Goal: Task Accomplishment & Management: Manage account settings

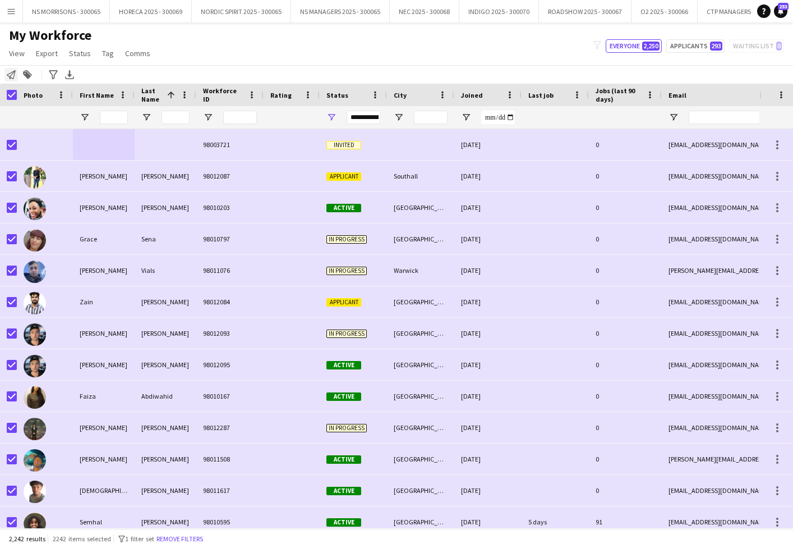
click at [15, 75] on icon "Notify workforce" at bounding box center [11, 74] width 9 height 9
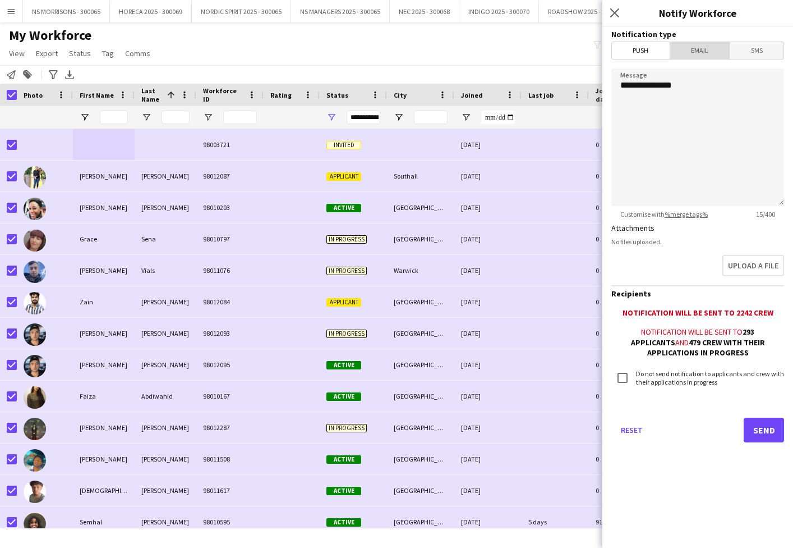
drag, startPoint x: 710, startPoint y: 54, endPoint x: 700, endPoint y: 63, distance: 13.1
click at [709, 54] on span "Email" at bounding box center [700, 50] width 59 height 17
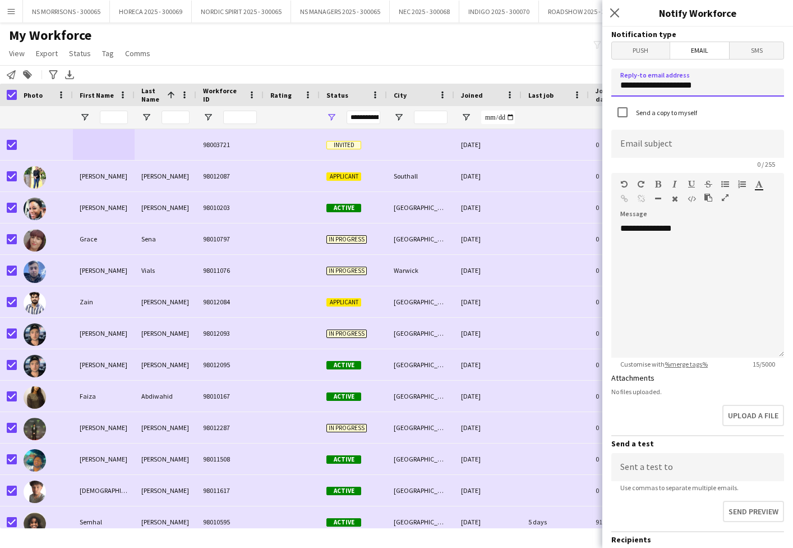
drag, startPoint x: 706, startPoint y: 86, endPoint x: 612, endPoint y: 83, distance: 94.9
type input "**********"
click at [706, 159] on app-form-group "Email subject 0 / 255" at bounding box center [698, 149] width 173 height 39
drag, startPoint x: 672, startPoint y: 149, endPoint x: 646, endPoint y: 134, distance: 29.9
click at [631, 150] on input at bounding box center [698, 144] width 173 height 28
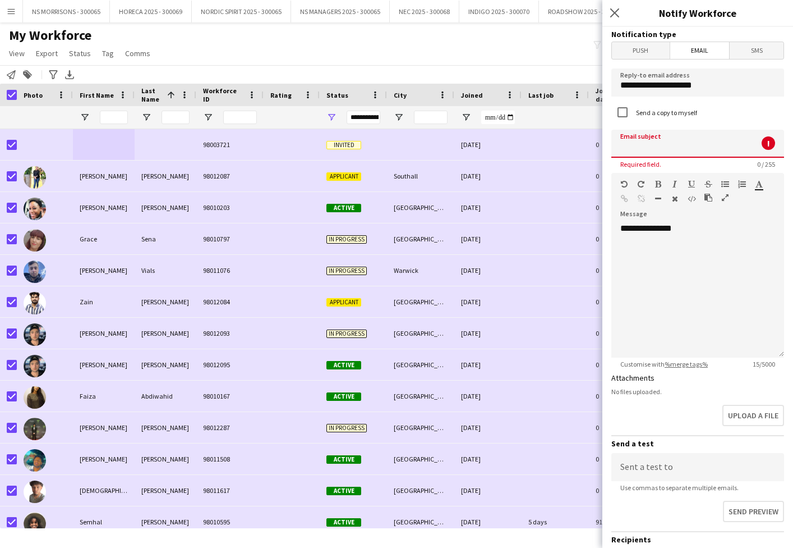
paste input "**********"
type input "**********"
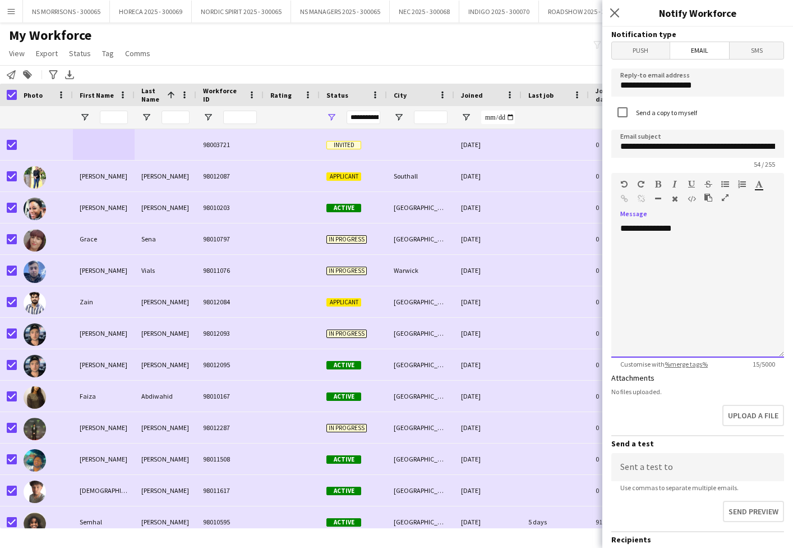
click at [686, 230] on div "**********" at bounding box center [698, 290] width 173 height 135
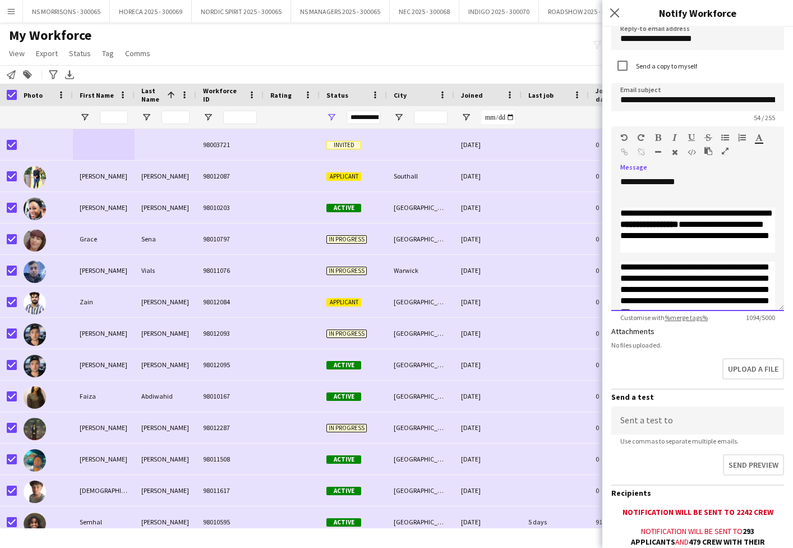
scroll to position [48, 0]
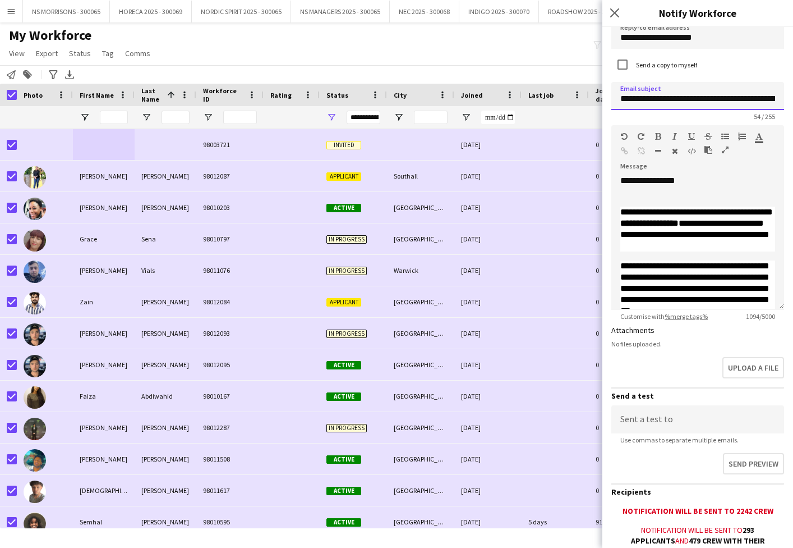
click at [704, 98] on input "**********" at bounding box center [698, 96] width 173 height 28
drag, startPoint x: 701, startPoint y: 99, endPoint x: 773, endPoint y: 98, distance: 71.3
click at [773, 98] on input "**********" at bounding box center [698, 96] width 173 height 28
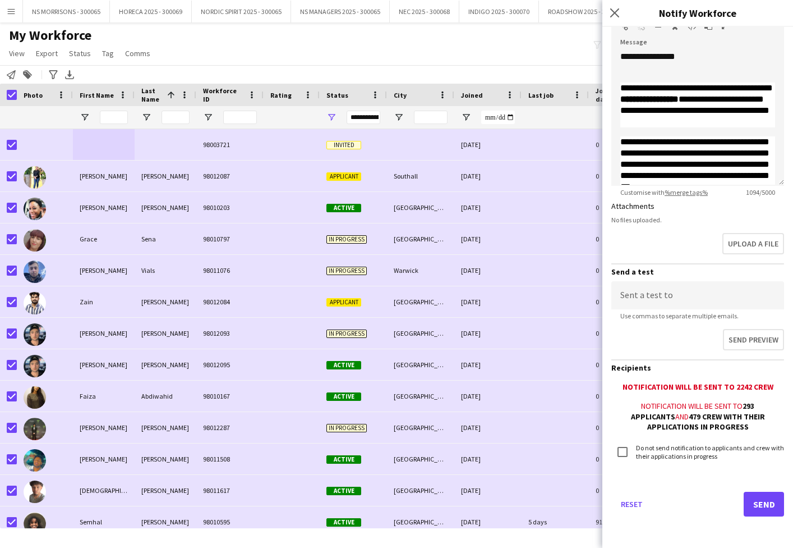
scroll to position [171, 0]
type input "**********"
click at [755, 511] on button "Send" at bounding box center [764, 504] width 40 height 25
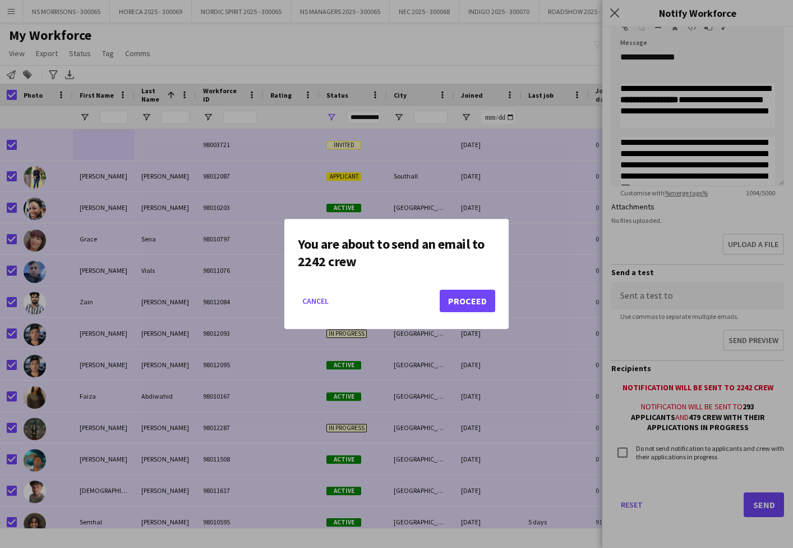
click at [471, 304] on button "Proceed" at bounding box center [468, 301] width 56 height 22
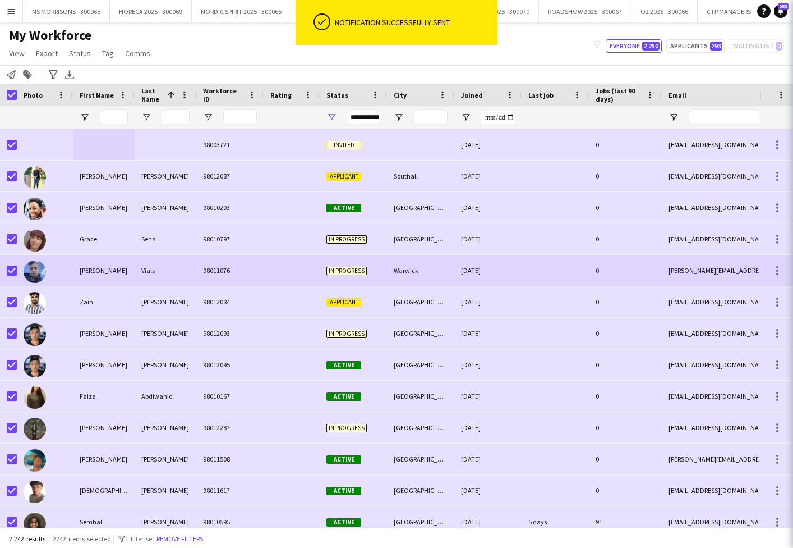
scroll to position [3, 0]
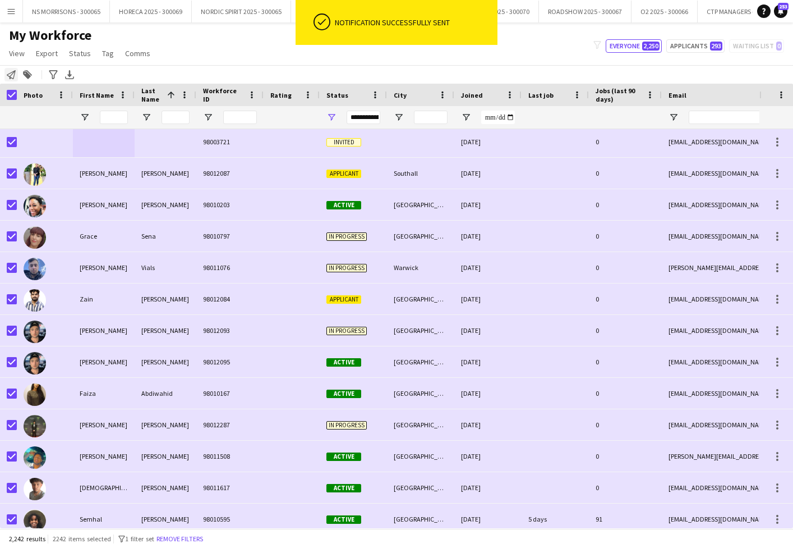
click at [10, 77] on icon at bounding box center [11, 74] width 9 height 9
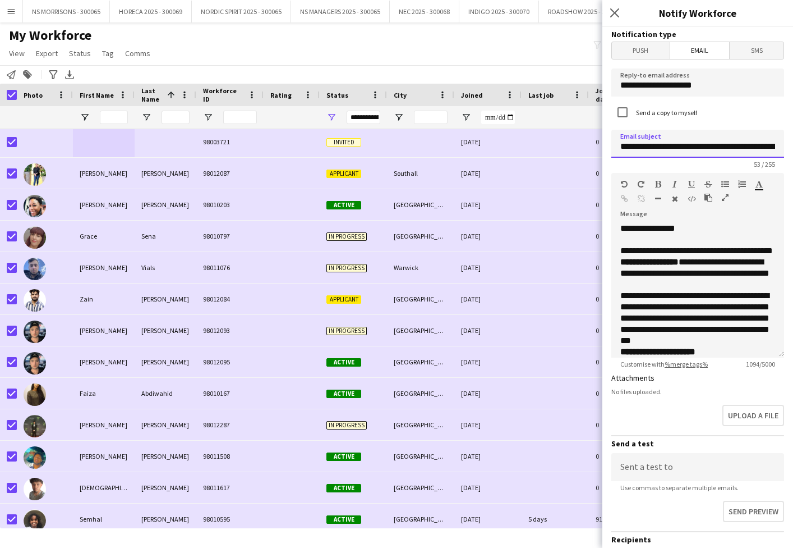
drag, startPoint x: 619, startPoint y: 145, endPoint x: 781, endPoint y: 148, distance: 161.6
paste input "**********"
type input "**********"
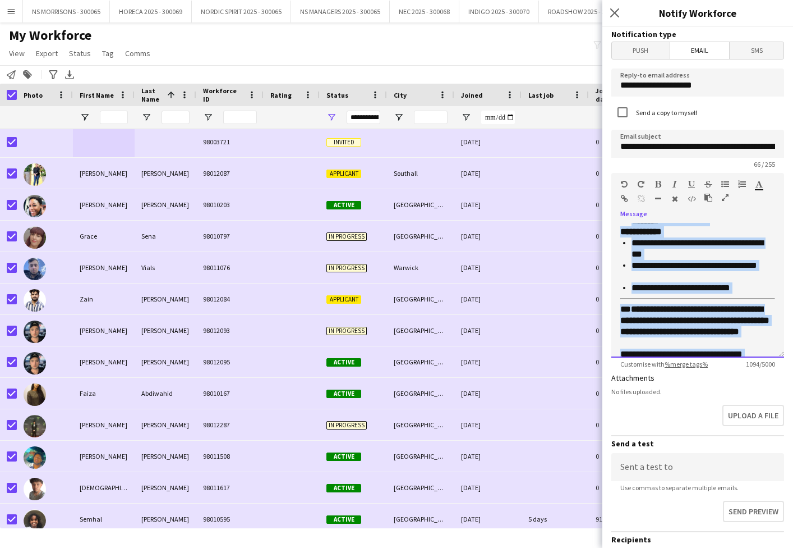
scroll to position [333, 0]
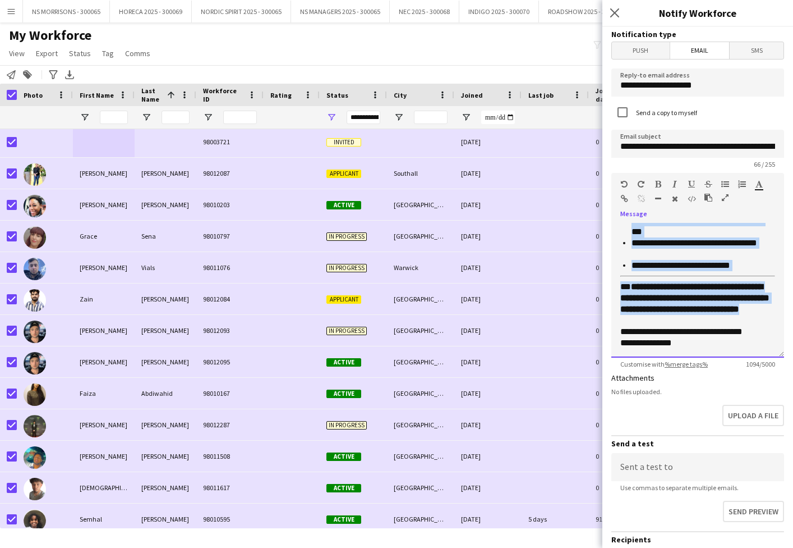
drag, startPoint x: 621, startPoint y: 246, endPoint x: 733, endPoint y: 314, distance: 131.2
click at [742, 319] on div "**********" at bounding box center [698, 119] width 155 height 414
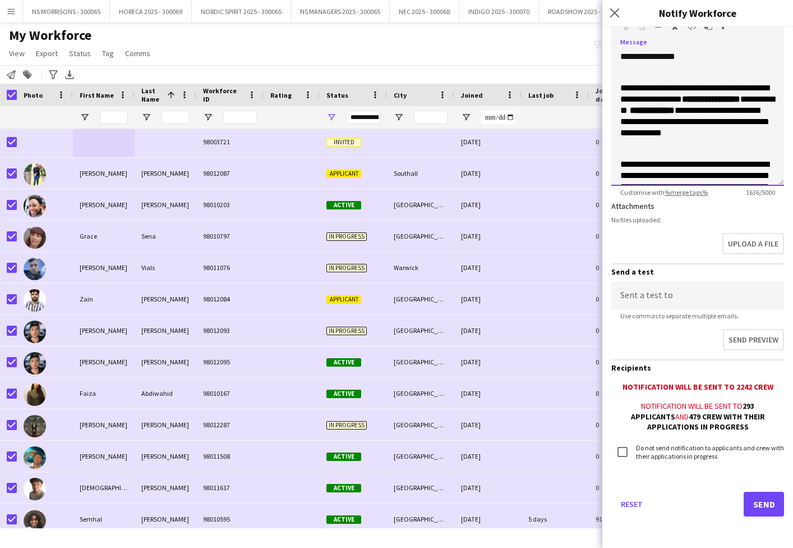
scroll to position [171, 0]
click at [749, 494] on button "Send" at bounding box center [764, 504] width 40 height 25
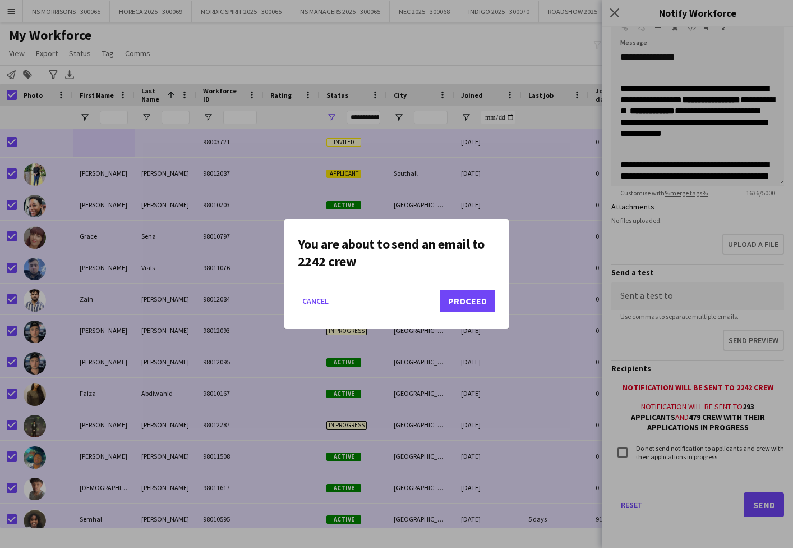
click at [459, 299] on button "Proceed" at bounding box center [468, 301] width 56 height 22
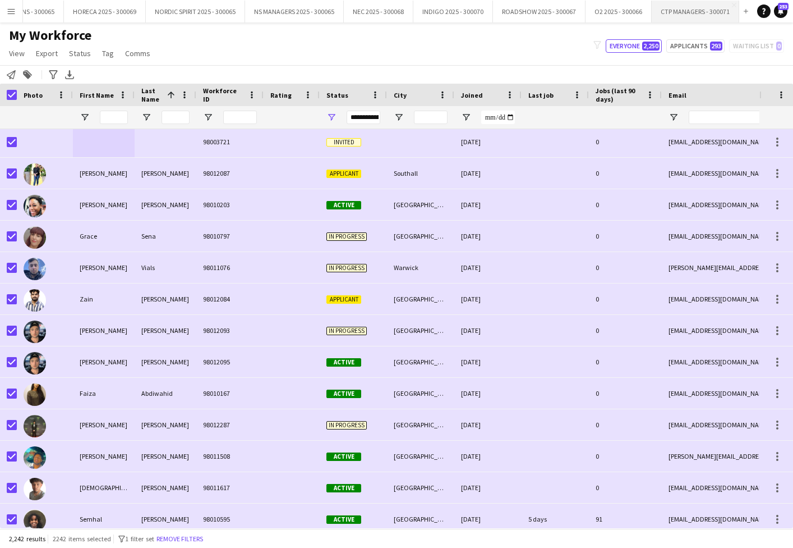
scroll to position [0, 46]
click at [0, 0] on app-icon "Close" at bounding box center [0, 0] width 0 height 0
click at [128, 16] on button "HORECA 2025 - 300069 Close" at bounding box center [151, 12] width 82 height 22
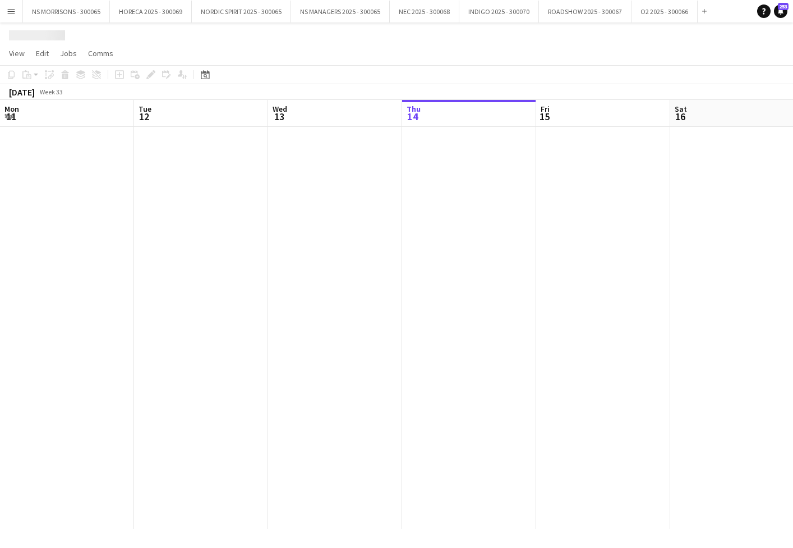
scroll to position [0, 268]
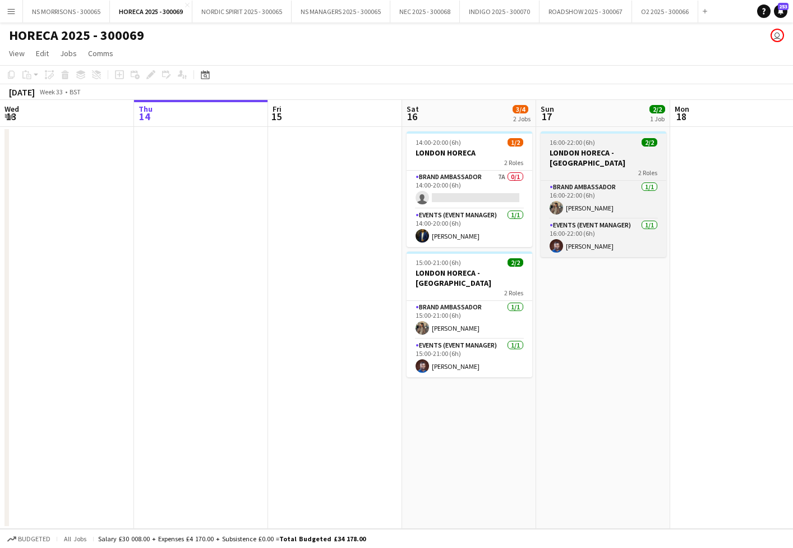
drag, startPoint x: 492, startPoint y: 194, endPoint x: 617, endPoint y: 159, distance: 129.3
click at [492, 194] on app-card-role "Brand Ambassador 7A 0/1 14:00-20:00 (6h) single-neutral-actions" at bounding box center [470, 190] width 126 height 38
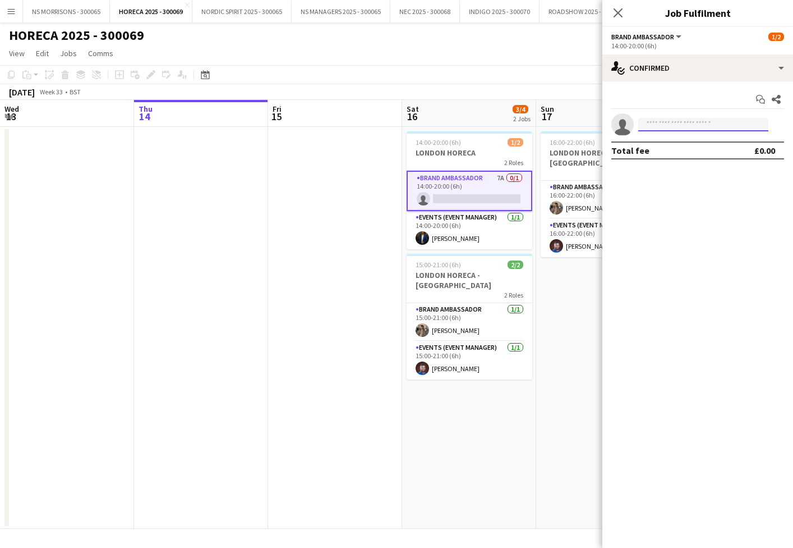
click at [686, 129] on input at bounding box center [704, 124] width 130 height 13
type input "****"
click at [692, 160] on span "[PHONE_NUMBER]" at bounding box center [704, 158] width 112 height 9
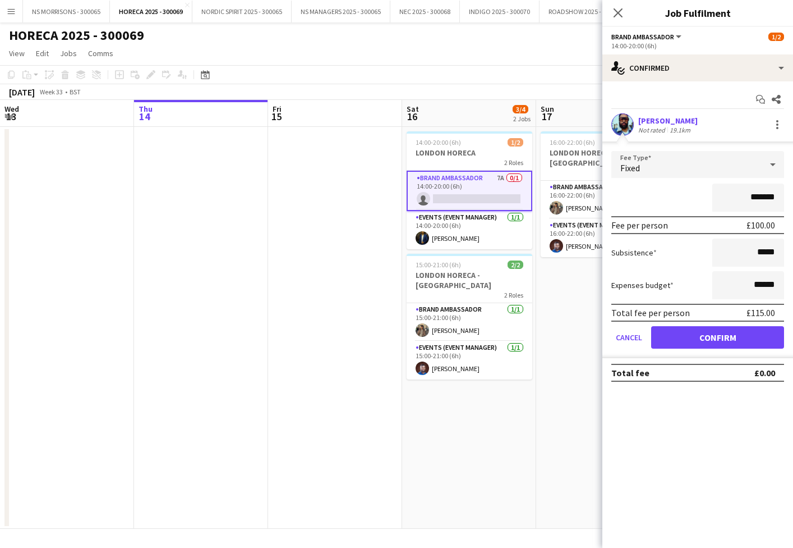
click at [705, 334] on button "Confirm" at bounding box center [717, 337] width 133 height 22
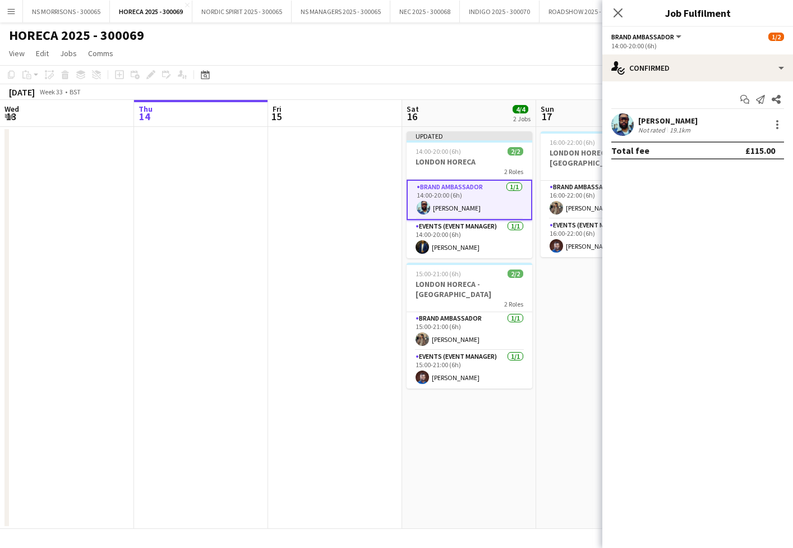
click at [377, 254] on app-date-cell at bounding box center [335, 328] width 134 height 402
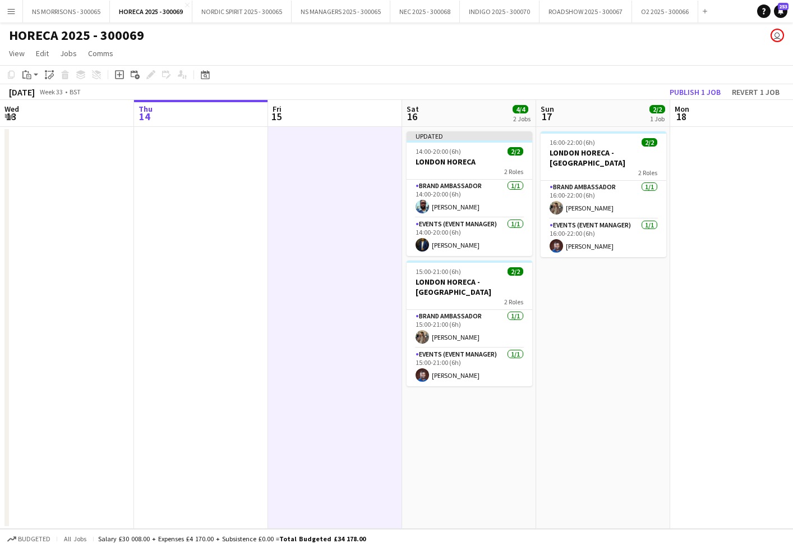
scroll to position [0, 269]
click at [695, 93] on button "Publish 1 job" at bounding box center [695, 92] width 60 height 15
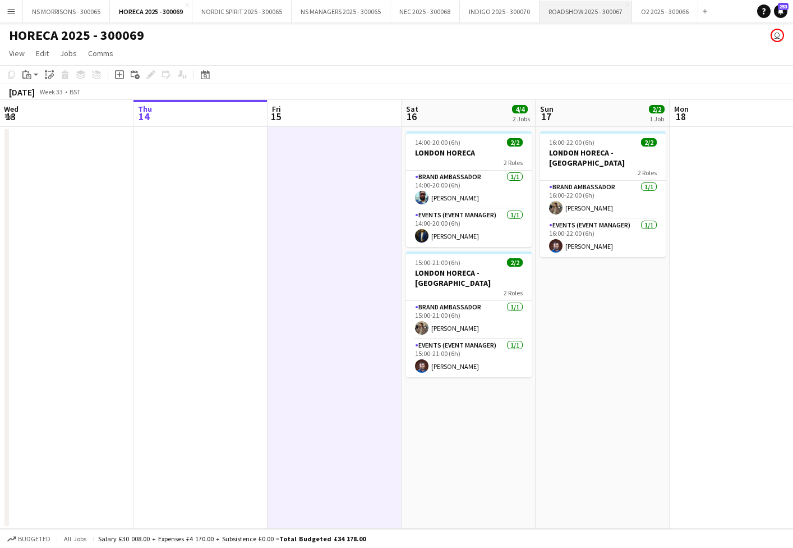
click at [582, 20] on button "ROADSHOW 2025 - 300067 Close" at bounding box center [586, 12] width 93 height 22
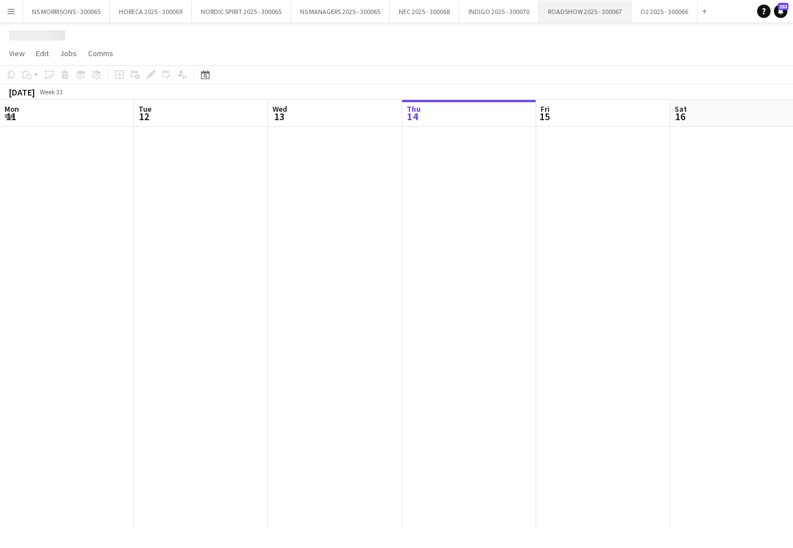
scroll to position [0, 268]
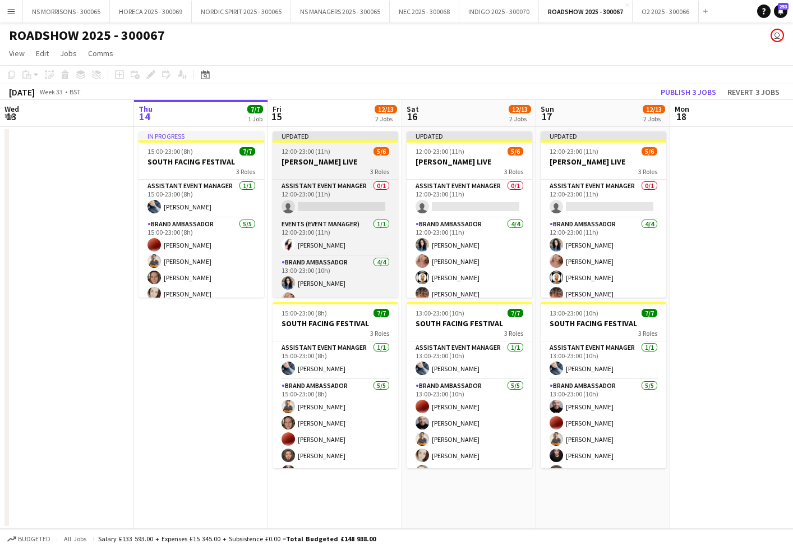
click at [314, 167] on div "3 Roles" at bounding box center [336, 171] width 126 height 9
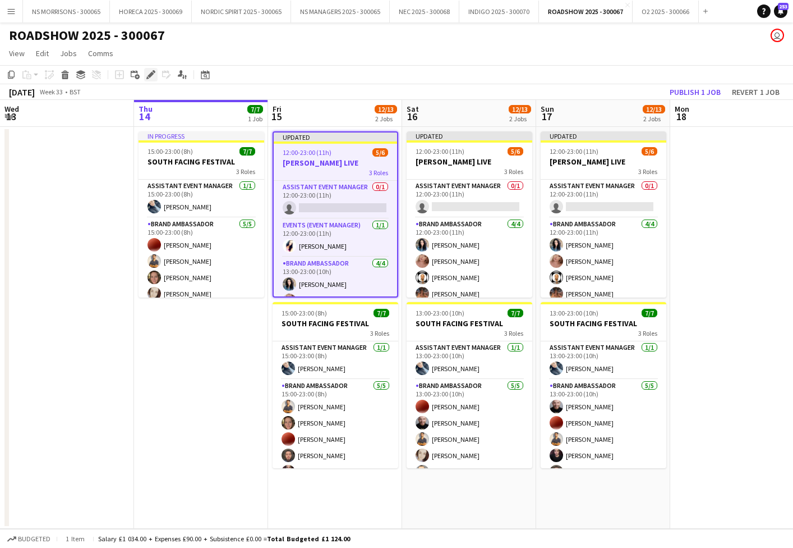
click at [152, 75] on icon at bounding box center [151, 75] width 6 height 6
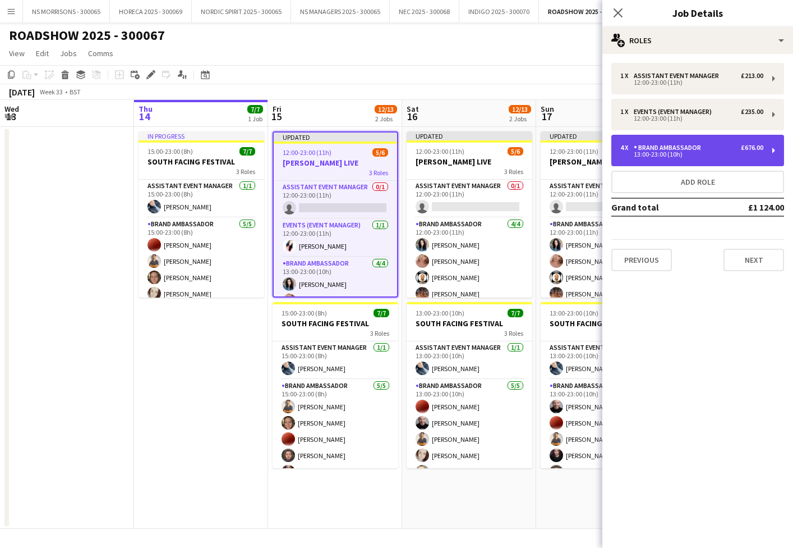
click at [712, 145] on div "4 x Brand Ambassador £676.00" at bounding box center [692, 148] width 143 height 8
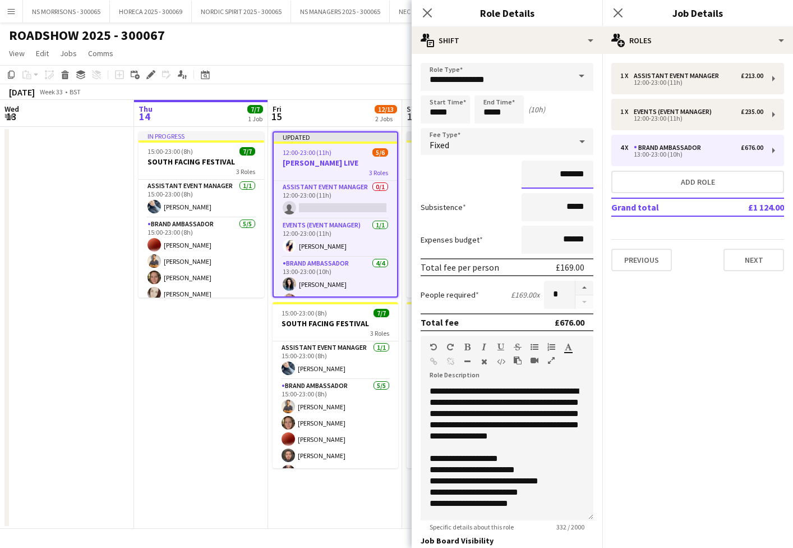
drag, startPoint x: 568, startPoint y: 175, endPoint x: 598, endPoint y: 171, distance: 30.0
click at [574, 174] on input "*******" at bounding box center [558, 174] width 72 height 28
type input "*******"
click at [218, 342] on app-date-cell "In progress 15:00-23:00 (8h) 7/7 SOUTH FACING FESTIVAL 3 Roles Assistant Event …" at bounding box center [201, 328] width 134 height 402
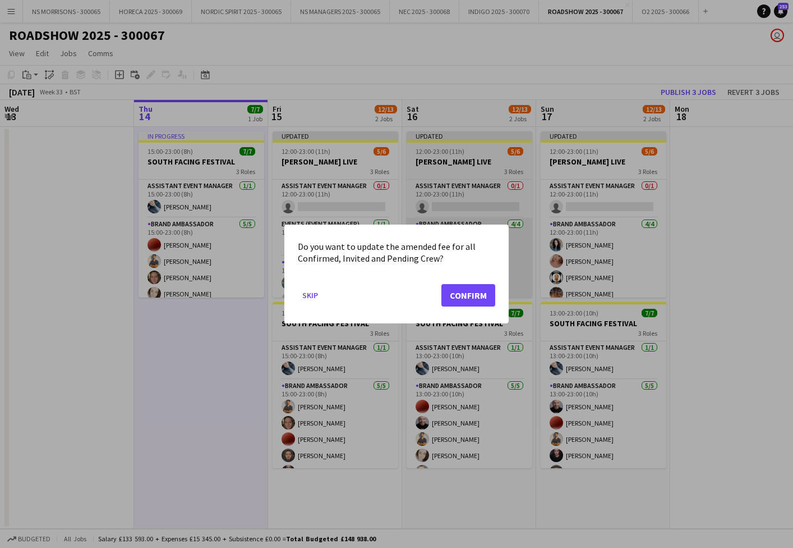
click at [448, 293] on button "Confirm" at bounding box center [469, 295] width 54 height 22
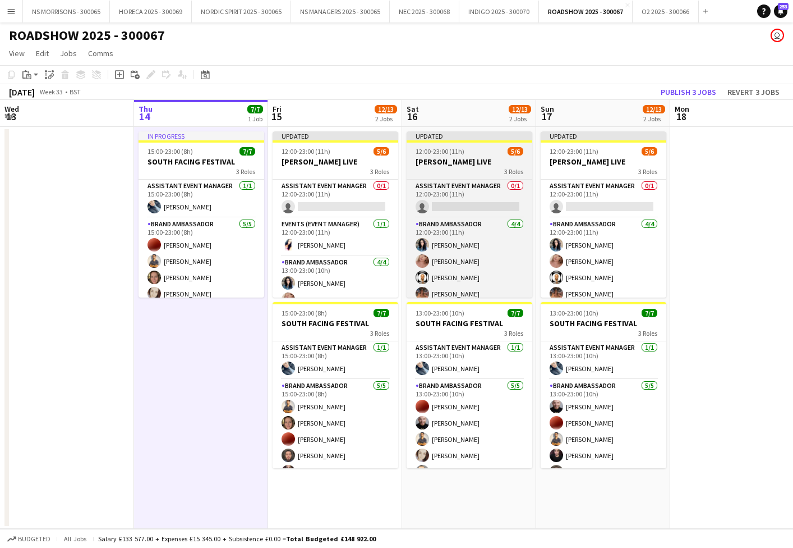
click at [468, 164] on h3 "[PERSON_NAME] LIVE" at bounding box center [470, 162] width 126 height 10
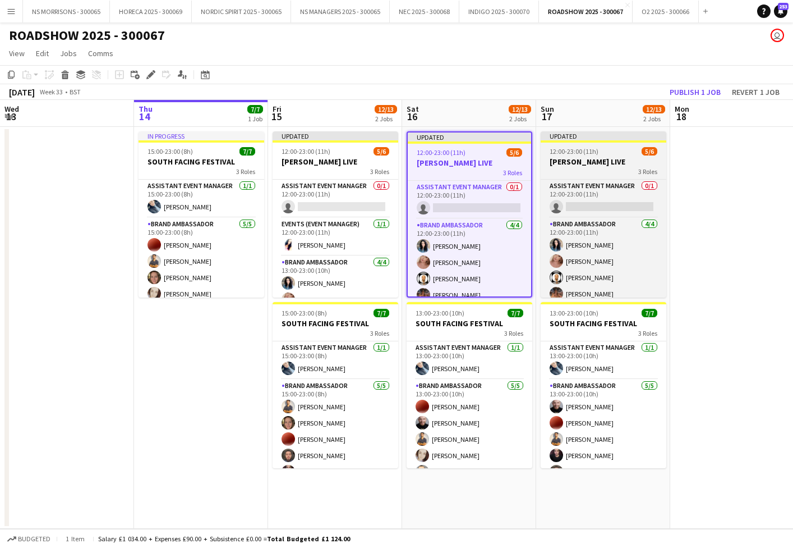
click at [615, 153] on div "12:00-23:00 (11h) 5/6" at bounding box center [604, 151] width 126 height 8
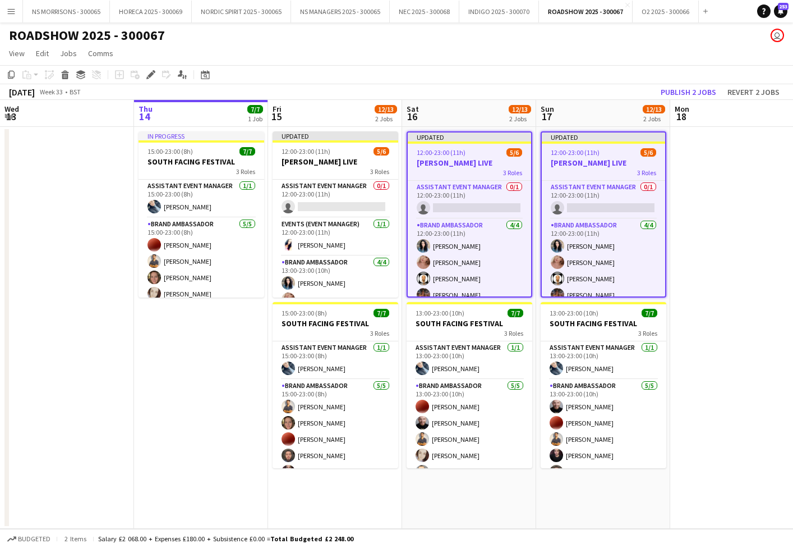
drag, startPoint x: 151, startPoint y: 78, endPoint x: 147, endPoint y: 91, distance: 14.0
click at [151, 78] on icon "Edit" at bounding box center [150, 74] width 9 height 9
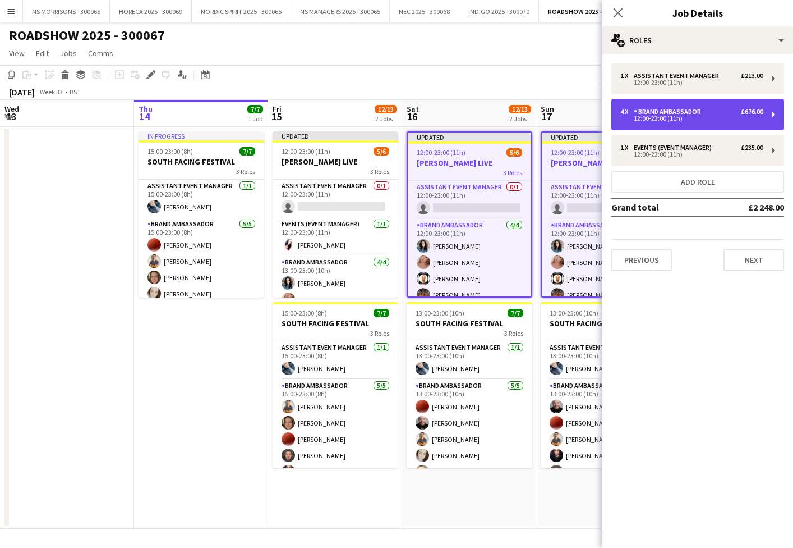
drag, startPoint x: 724, startPoint y: 120, endPoint x: 719, endPoint y: 123, distance: 6.8
click at [724, 120] on div "12:00-23:00 (11h)" at bounding box center [692, 119] width 143 height 6
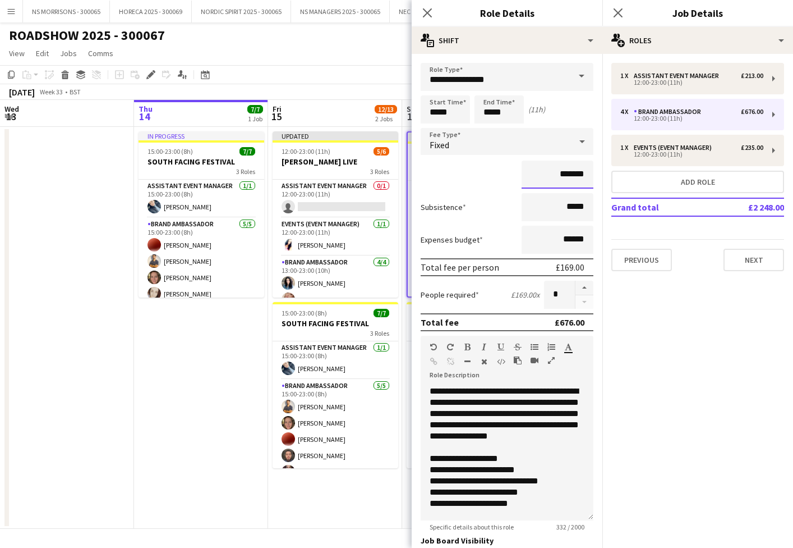
drag, startPoint x: 563, startPoint y: 175, endPoint x: 572, endPoint y: 173, distance: 9.6
click at [572, 173] on input "*******" at bounding box center [558, 174] width 72 height 28
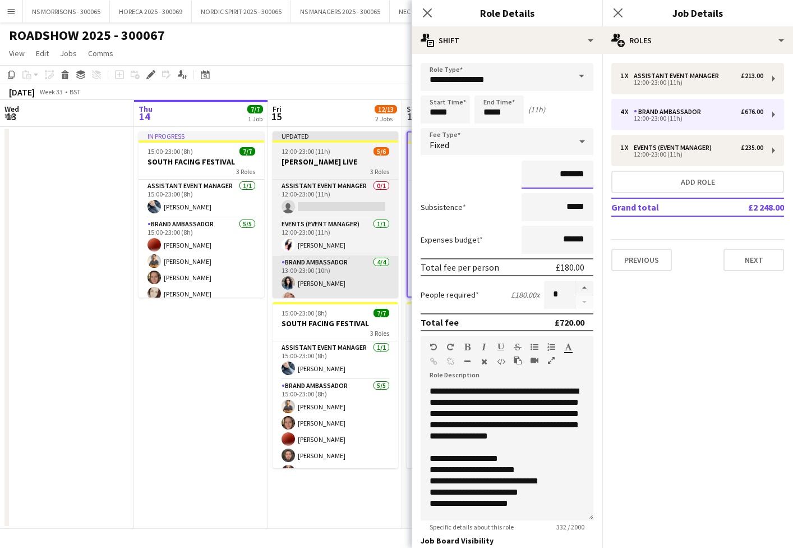
scroll to position [0, 0]
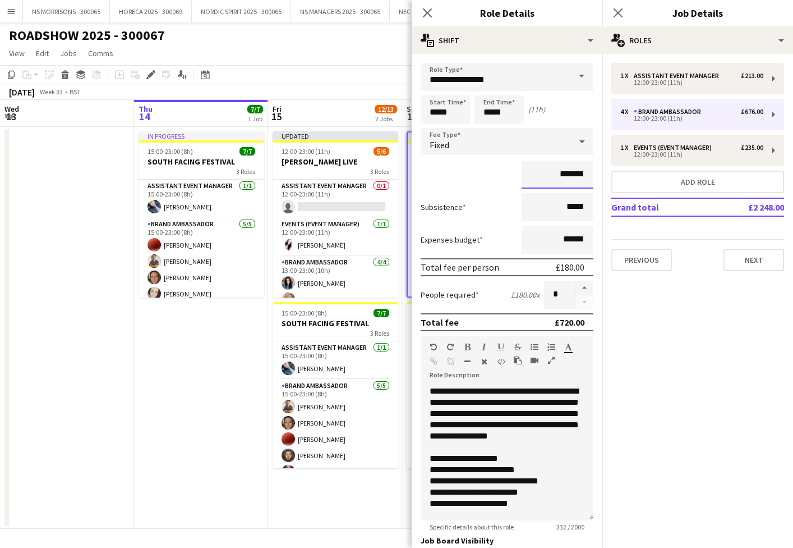
type input "*******"
click at [235, 333] on app-date-cell "In progress 15:00-23:00 (8h) 7/7 SOUTH FACING FESTIVAL 3 Roles Assistant Event …" at bounding box center [201, 328] width 134 height 402
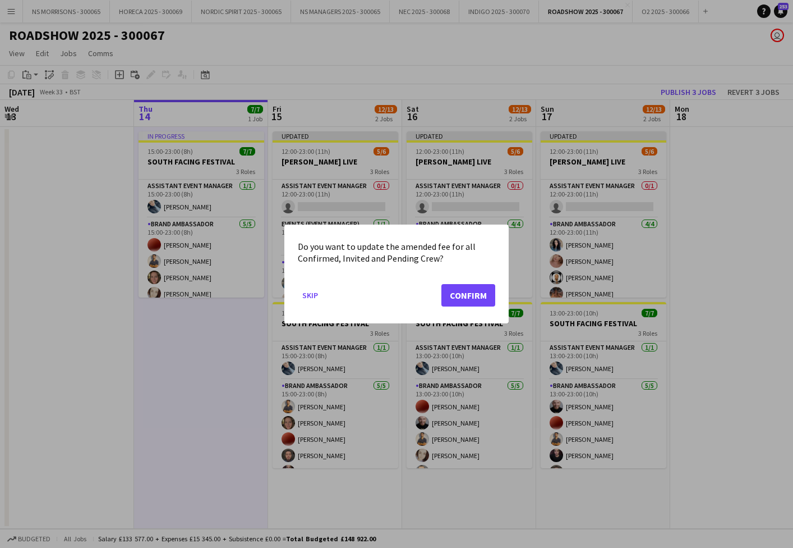
click at [482, 298] on button "Confirm" at bounding box center [469, 295] width 54 height 22
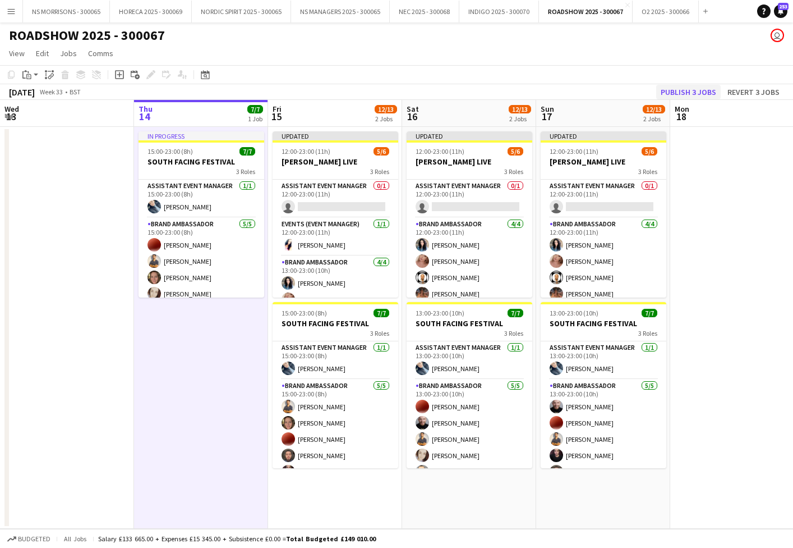
click at [686, 96] on button "Publish 3 jobs" at bounding box center [689, 92] width 65 height 15
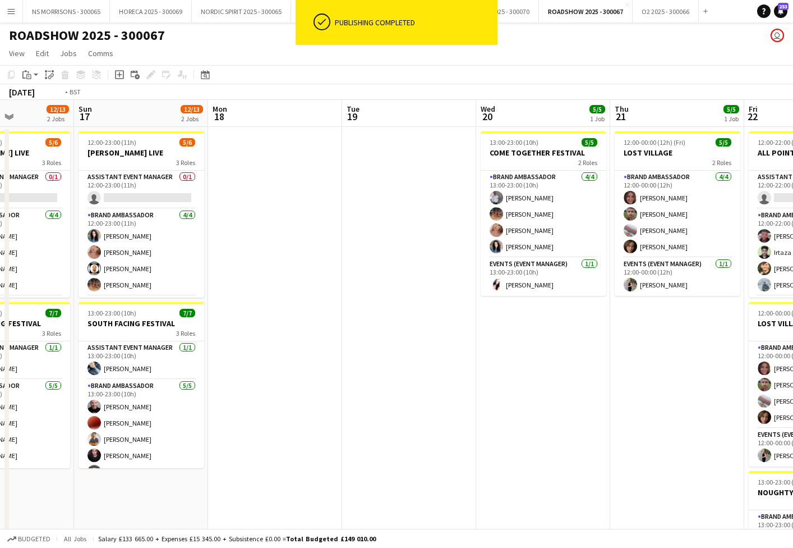
scroll to position [0, 341]
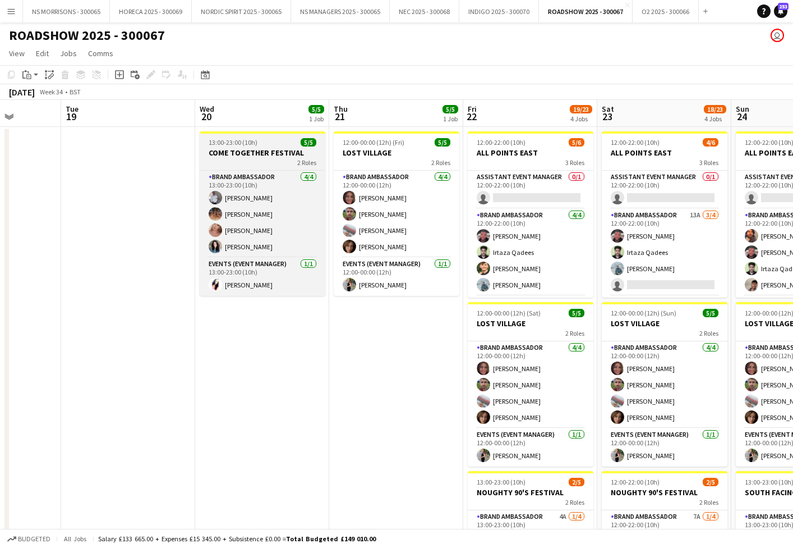
drag, startPoint x: 232, startPoint y: 155, endPoint x: 225, endPoint y: 145, distance: 12.1
click at [231, 155] on h3 "COME TOGETHER FESTIVAL" at bounding box center [263, 153] width 126 height 10
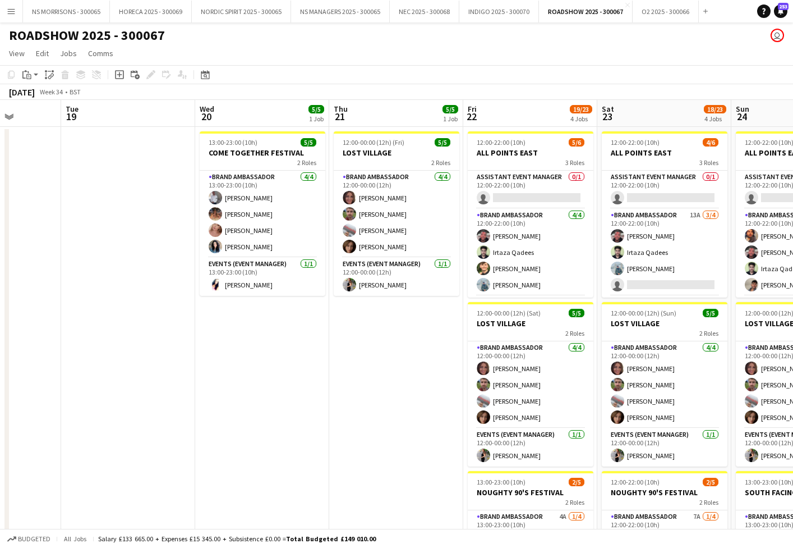
scroll to position [0, 342]
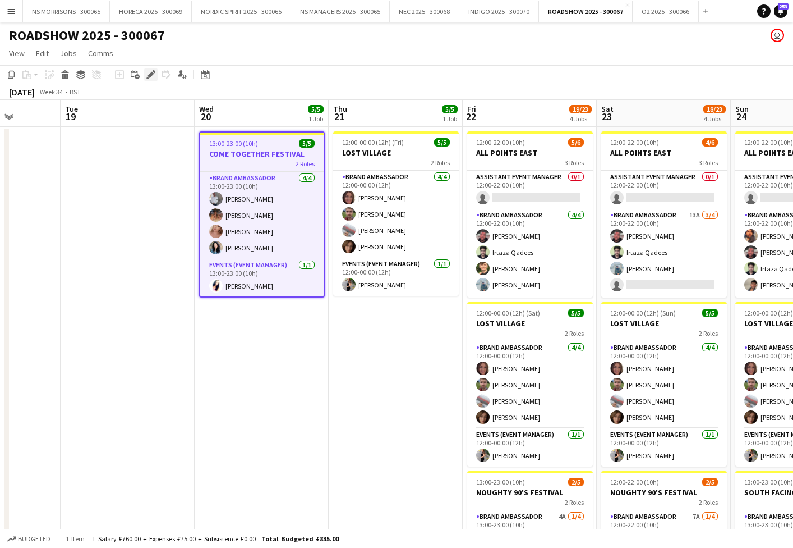
click at [156, 76] on div "Edit" at bounding box center [150, 74] width 13 height 13
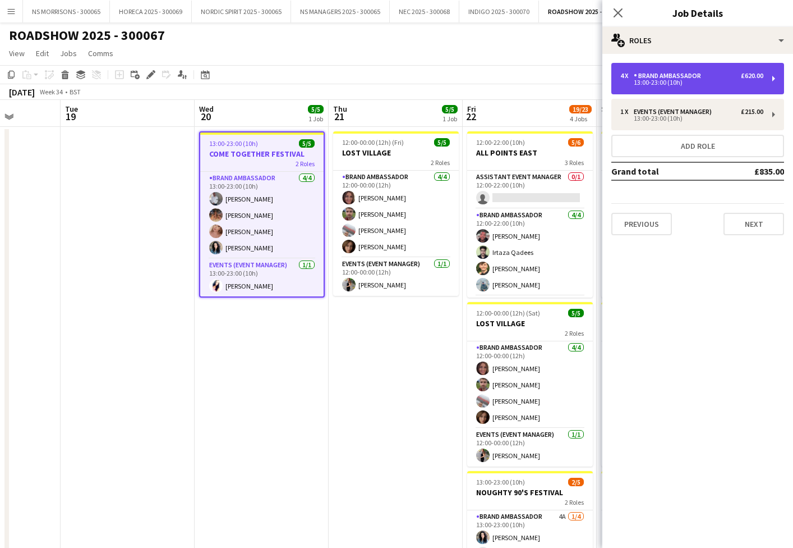
click at [694, 80] on div "13:00-23:00 (10h)" at bounding box center [692, 83] width 143 height 6
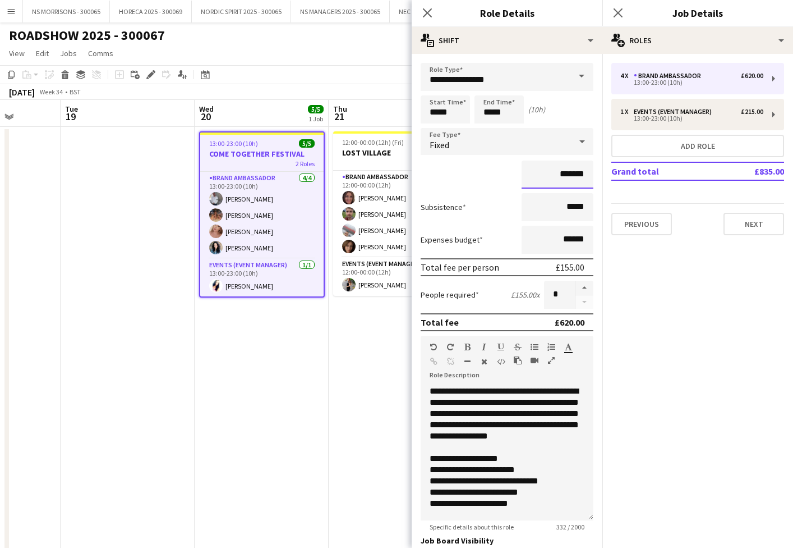
click at [568, 176] on input "*******" at bounding box center [558, 174] width 72 height 28
type input "*******"
click at [359, 361] on app-date-cell "12:00-00:00 (12h) (Fri) 5/5 LOST VILLAGE 2 Roles Brand Ambassador [DATE] 12:00-…" at bounding box center [396, 479] width 134 height 704
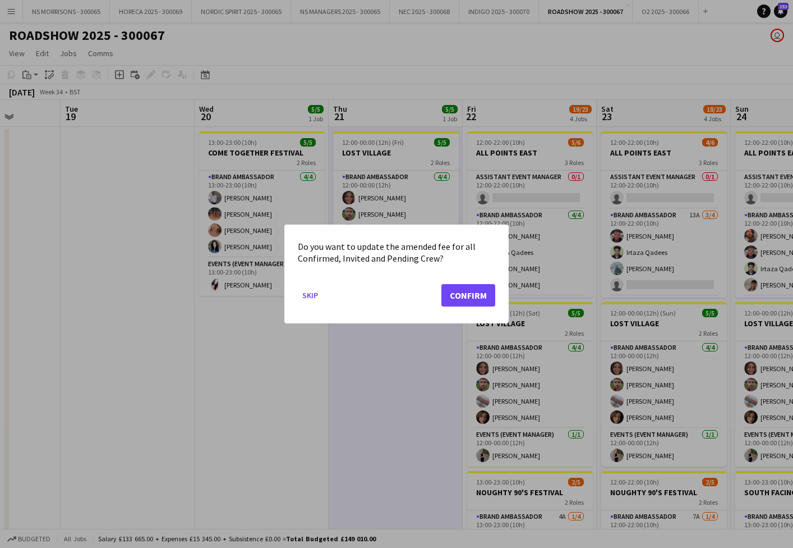
click at [460, 296] on button "Confirm" at bounding box center [469, 295] width 54 height 22
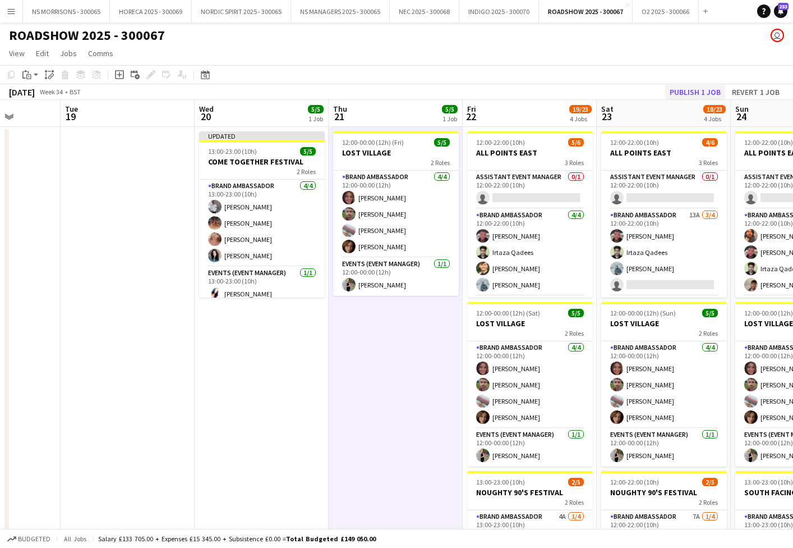
click at [686, 93] on button "Publish 1 job" at bounding box center [695, 92] width 60 height 15
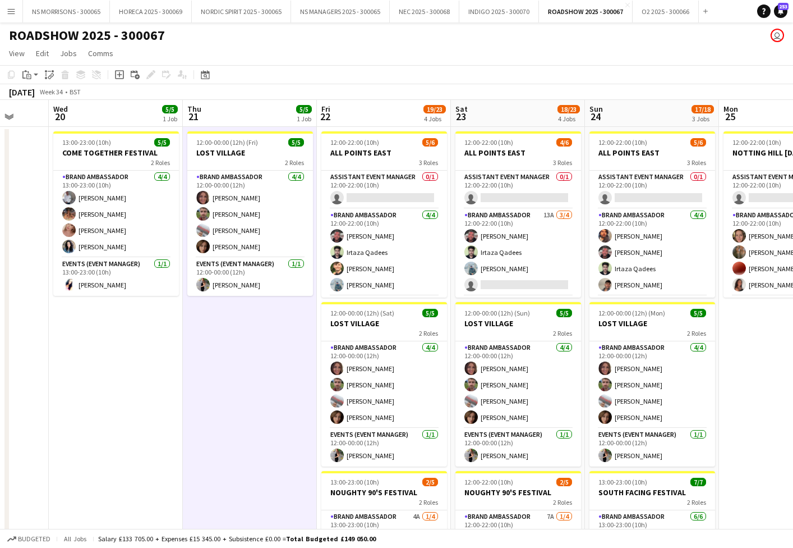
scroll to position [0, 375]
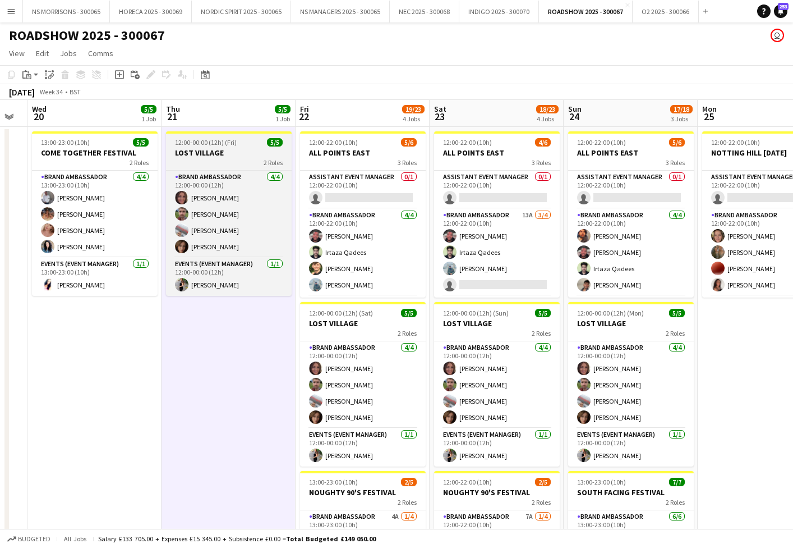
click at [247, 152] on h3 "LOST VILLAGE" at bounding box center [229, 153] width 126 height 10
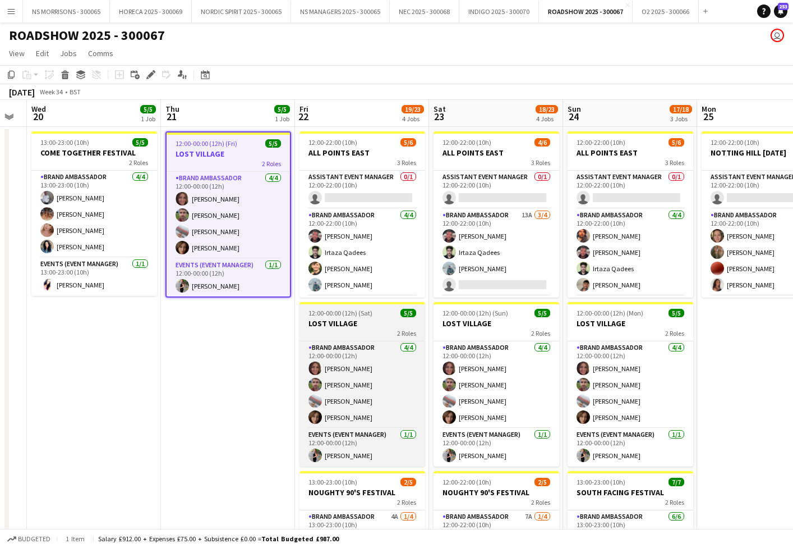
click at [348, 324] on h3 "LOST VILLAGE" at bounding box center [363, 323] width 126 height 10
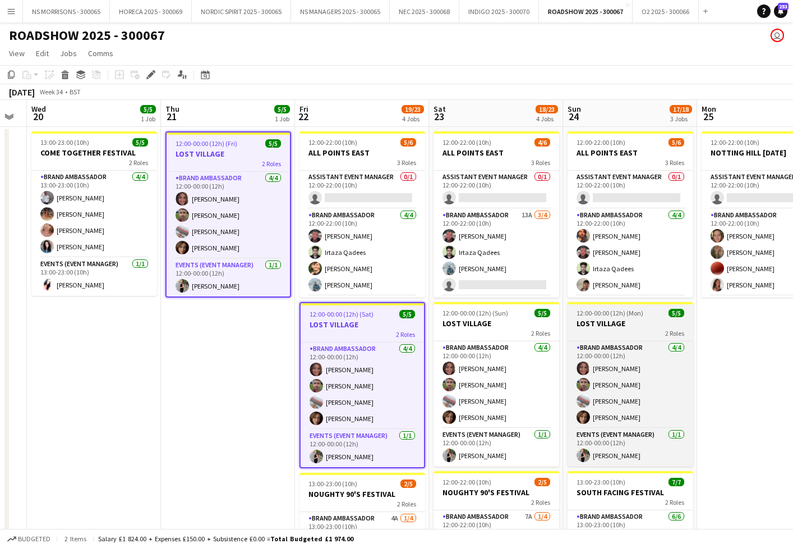
drag, startPoint x: 478, startPoint y: 330, endPoint x: 590, endPoint y: 320, distance: 112.7
click at [478, 330] on div "2 Roles" at bounding box center [497, 332] width 126 height 9
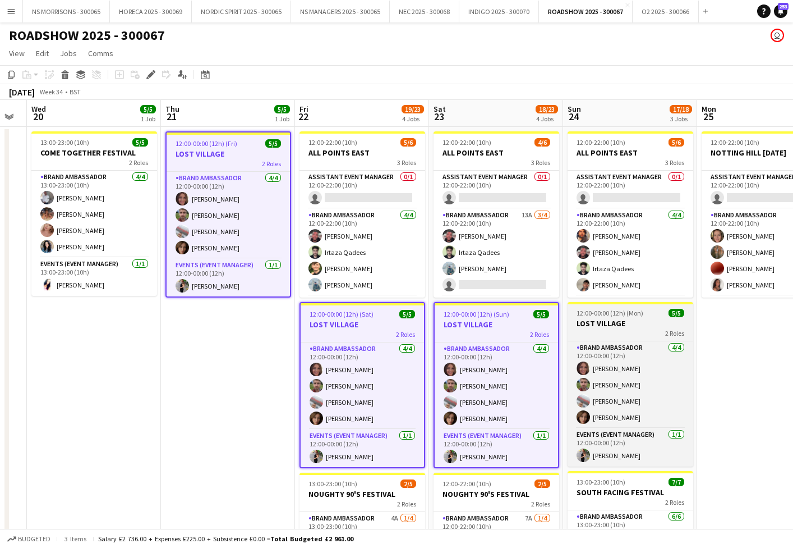
click at [596, 320] on h3 "LOST VILLAGE" at bounding box center [631, 323] width 126 height 10
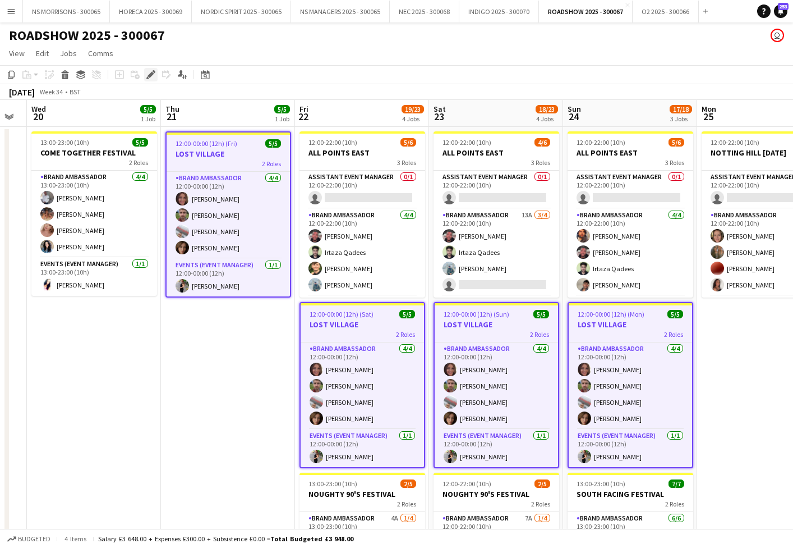
click at [147, 77] on icon at bounding box center [147, 77] width 3 height 3
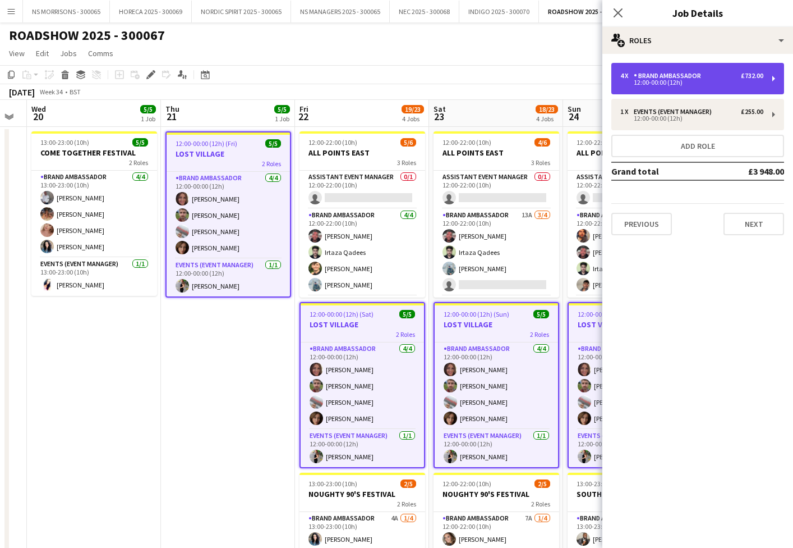
click at [667, 84] on div "12:00-00:00 (12h)" at bounding box center [692, 83] width 143 height 6
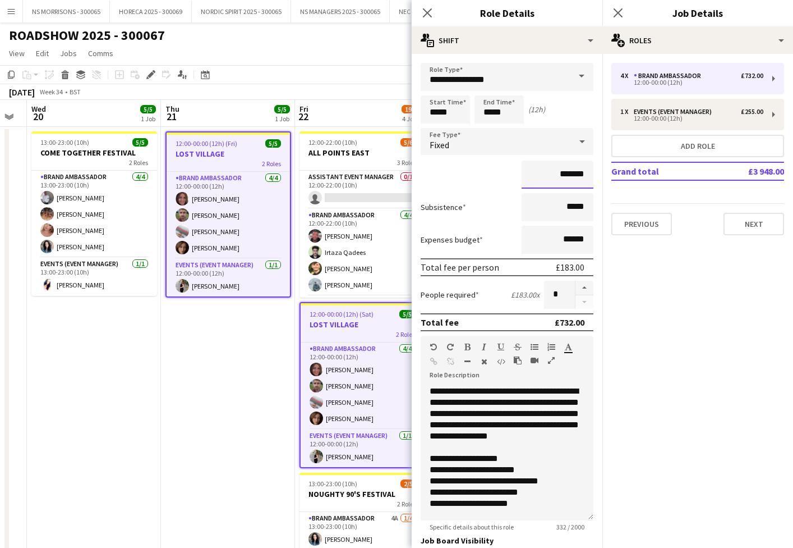
drag, startPoint x: 567, startPoint y: 173, endPoint x: 573, endPoint y: 172, distance: 6.8
click at [573, 173] on input "*******" at bounding box center [558, 174] width 72 height 28
type input "*******"
click at [240, 330] on app-date-cell "12:00-00:00 (12h) (Fri) 5/5 LOST VILLAGE 2 Roles Brand Ambassador [DATE] 12:00-…" at bounding box center [228, 479] width 134 height 704
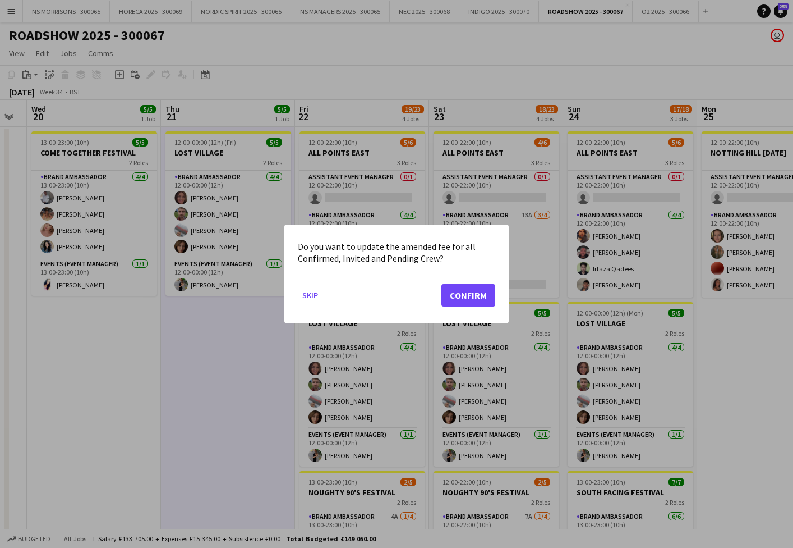
click at [478, 300] on button "Confirm" at bounding box center [469, 295] width 54 height 22
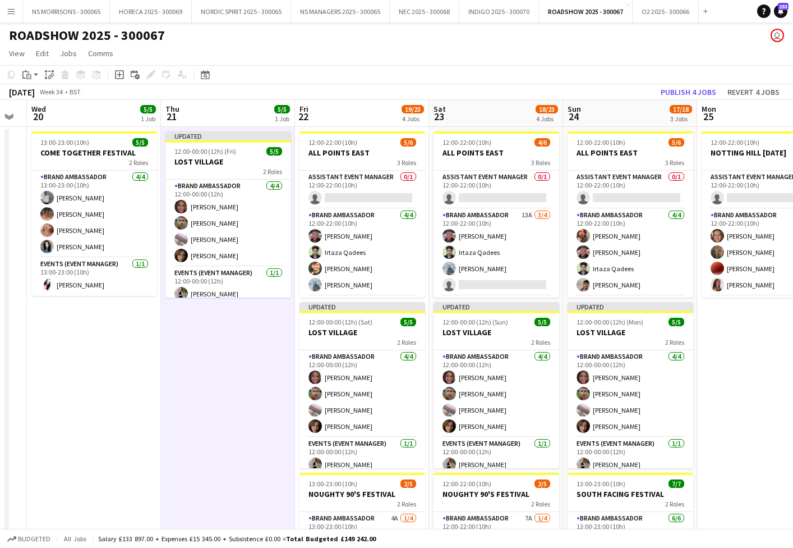
drag, startPoint x: 675, startPoint y: 96, endPoint x: 518, endPoint y: 117, distance: 157.9
click at [675, 96] on button "Publish 4 jobs" at bounding box center [689, 92] width 65 height 15
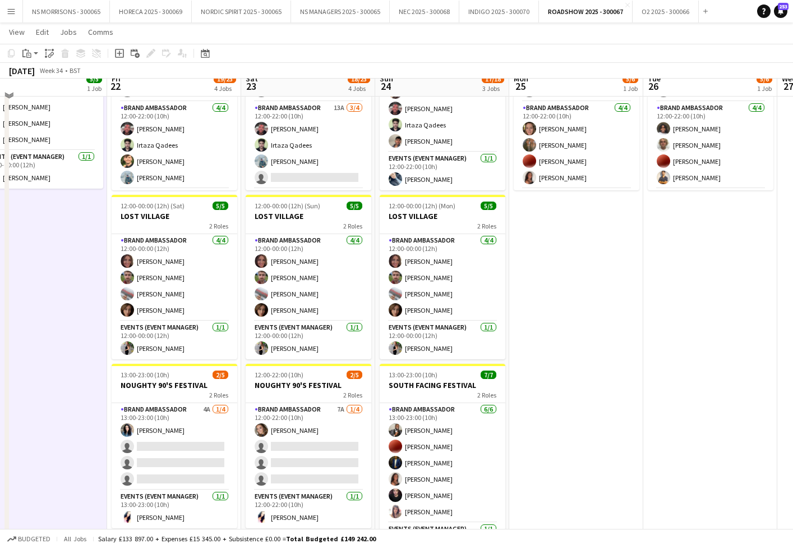
scroll to position [107, 0]
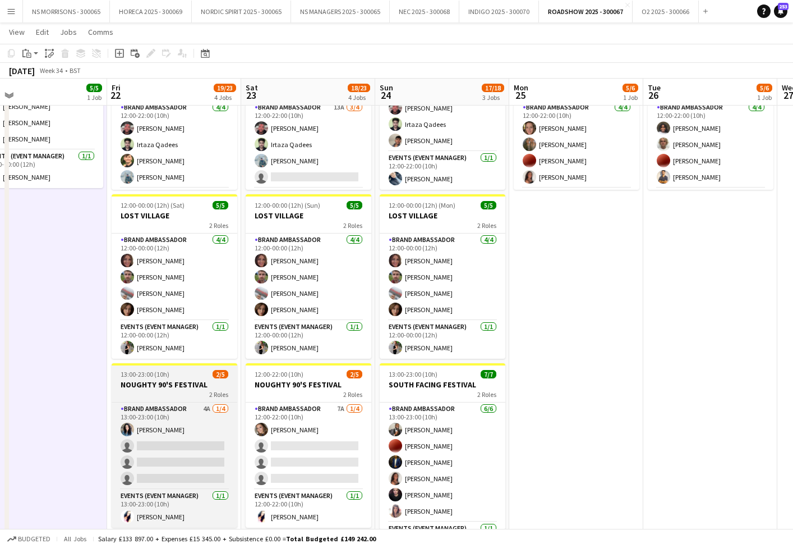
click at [210, 389] on h3 "NOUGHTY 90'S FESTIVAL" at bounding box center [175, 384] width 126 height 10
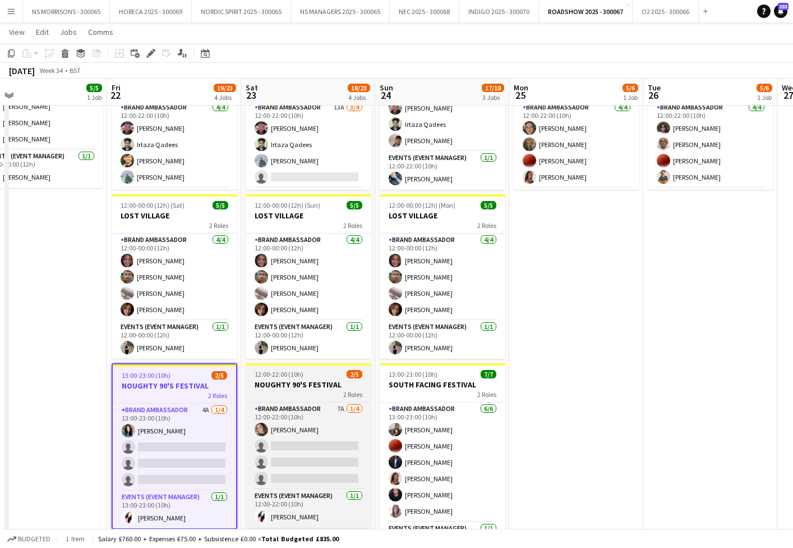
click at [289, 385] on h3 "NOUGHTY 90'S FESTIVAL" at bounding box center [309, 384] width 126 height 10
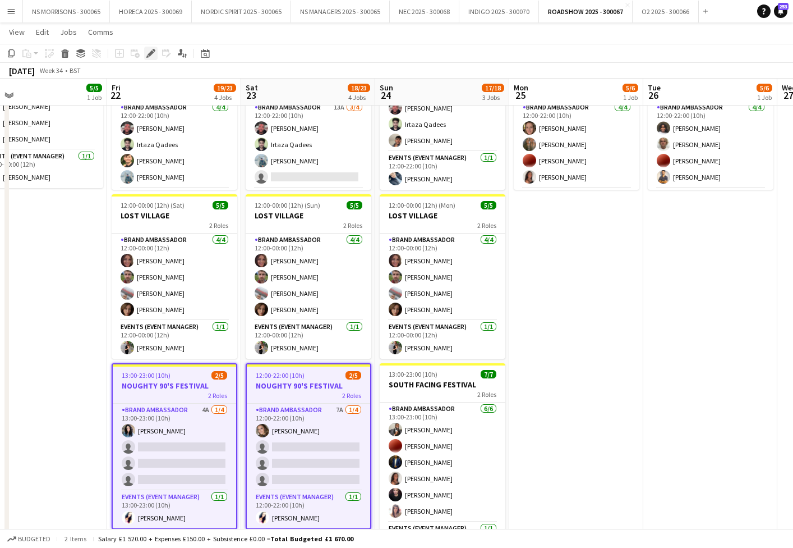
click at [149, 54] on icon at bounding box center [151, 54] width 6 height 6
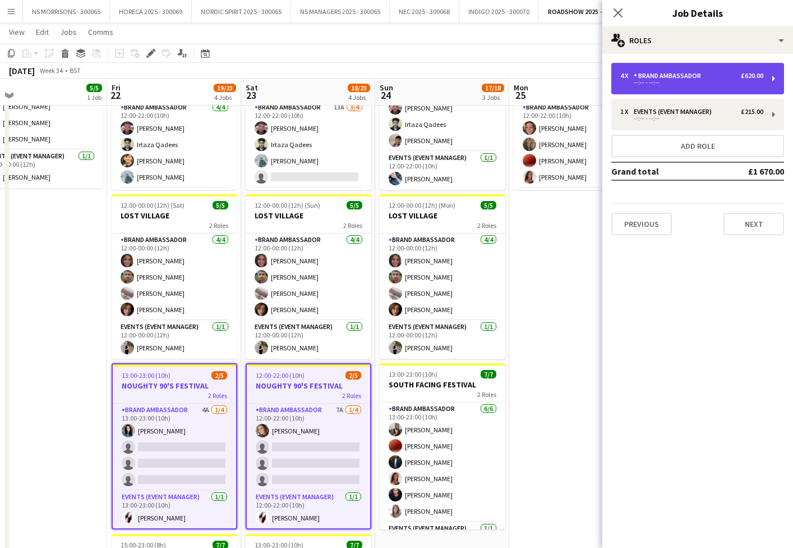
click at [699, 75] on div "Brand Ambassador" at bounding box center [670, 76] width 72 height 8
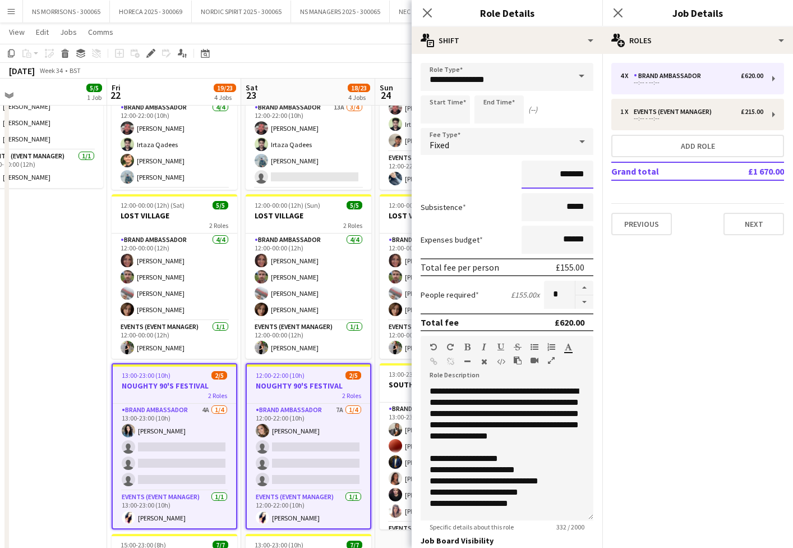
click at [568, 173] on input "*******" at bounding box center [558, 174] width 72 height 28
type input "*******"
click at [56, 283] on app-date-cell "12:00-00:00 (12h) (Fri) 5/5 LOST VILLAGE 2 Roles Brand Ambassador [DATE] 12:00-…" at bounding box center [40, 371] width 134 height 704
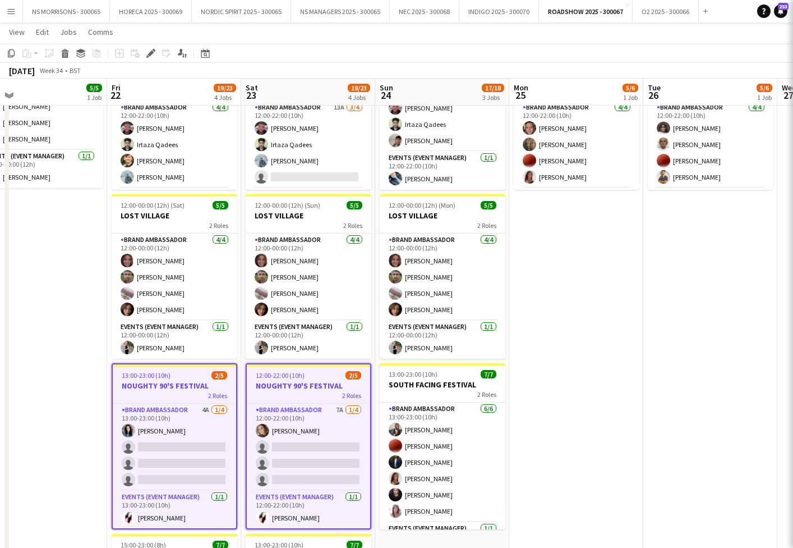
scroll to position [0, 0]
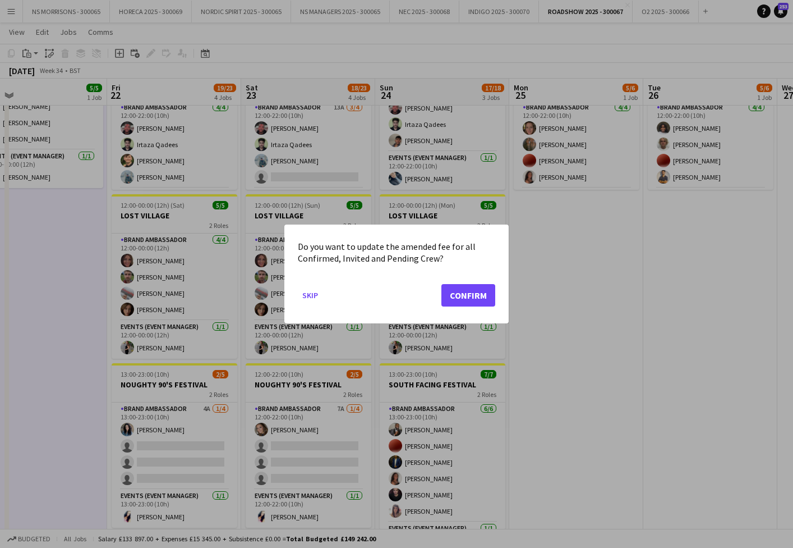
click at [470, 293] on button "Confirm" at bounding box center [469, 295] width 54 height 22
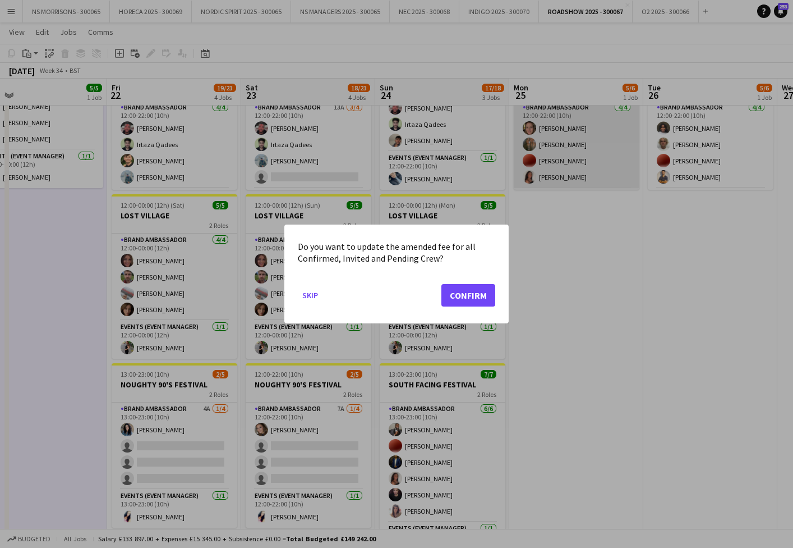
scroll to position [107, 0]
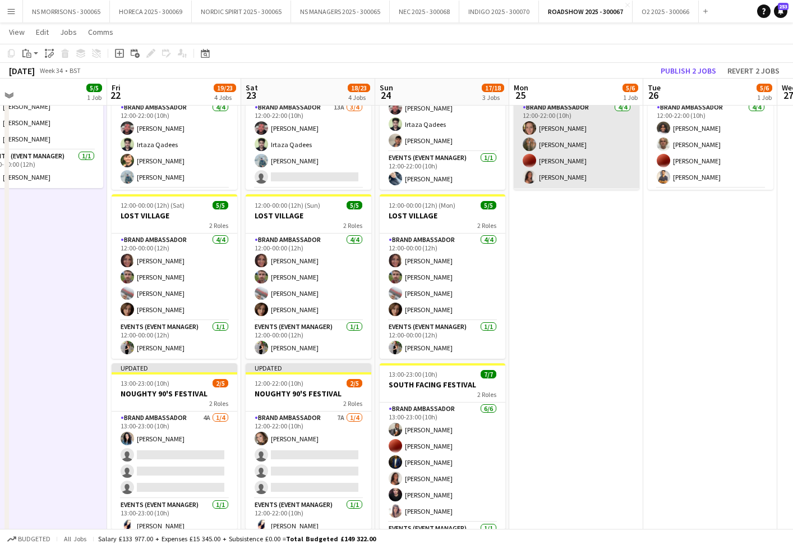
drag, startPoint x: 676, startPoint y: 75, endPoint x: 594, endPoint y: 117, distance: 92.1
click at [676, 75] on button "Publish 2 jobs" at bounding box center [689, 70] width 65 height 15
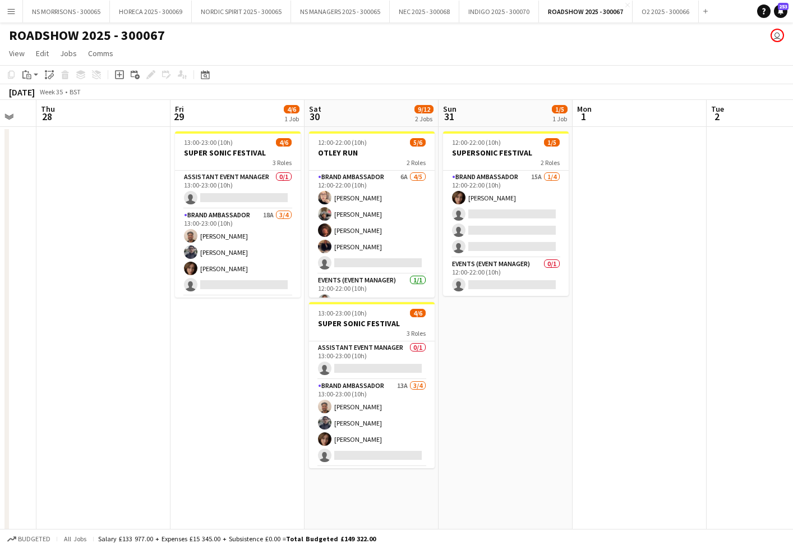
scroll to position [0, 0]
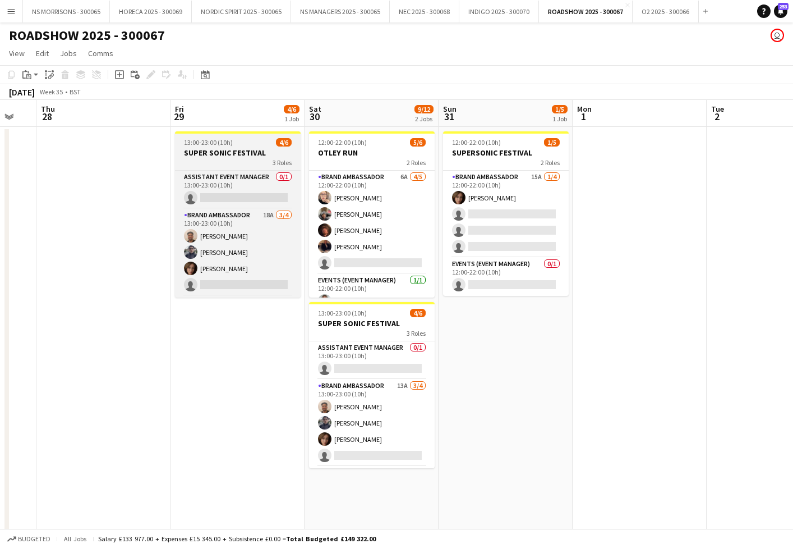
click at [247, 150] on h3 "SUPER SONIC FESTIVAL" at bounding box center [238, 153] width 126 height 10
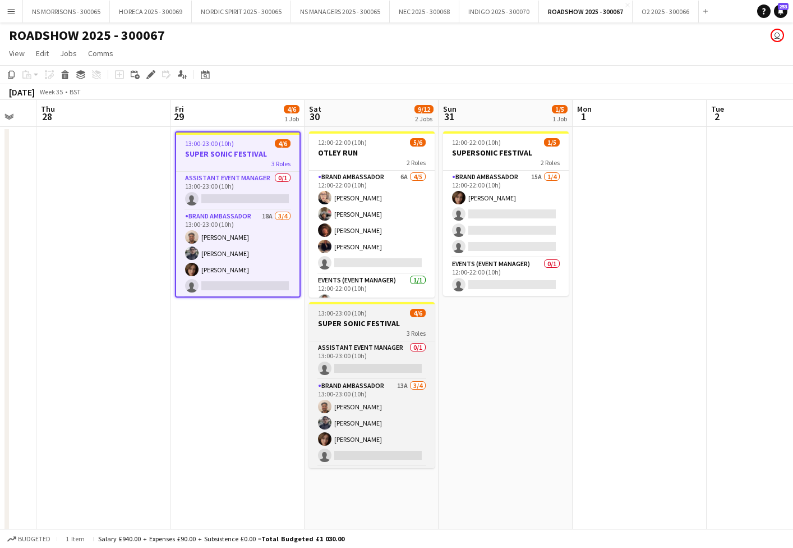
drag, startPoint x: 362, startPoint y: 313, endPoint x: 362, endPoint y: 189, distance: 123.4
click at [362, 313] on span "13:00-23:00 (10h)" at bounding box center [342, 313] width 49 height 8
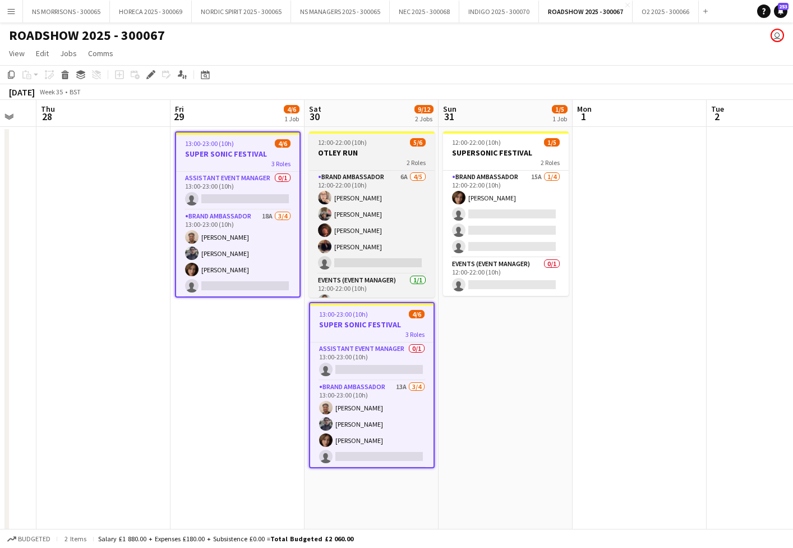
click at [360, 148] on h3 "OTLEY RUN" at bounding box center [372, 153] width 126 height 10
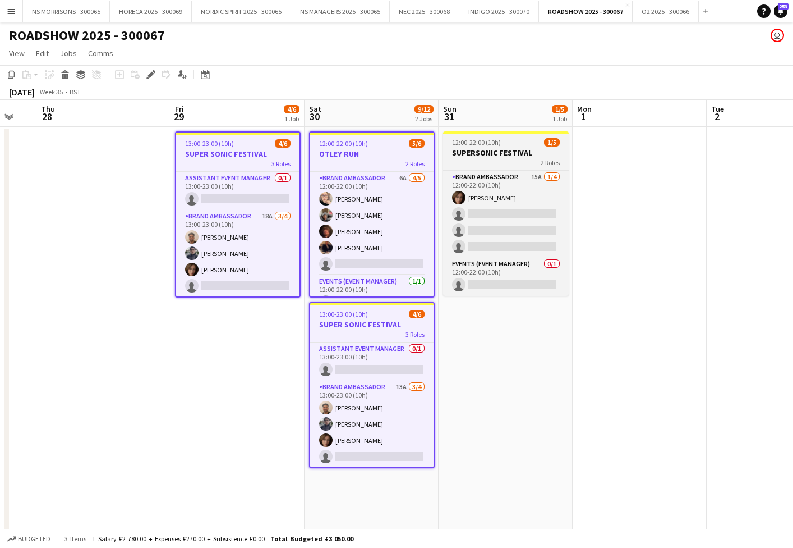
click at [506, 152] on h3 "SUPERSONIC FESTIVAL" at bounding box center [506, 153] width 126 height 10
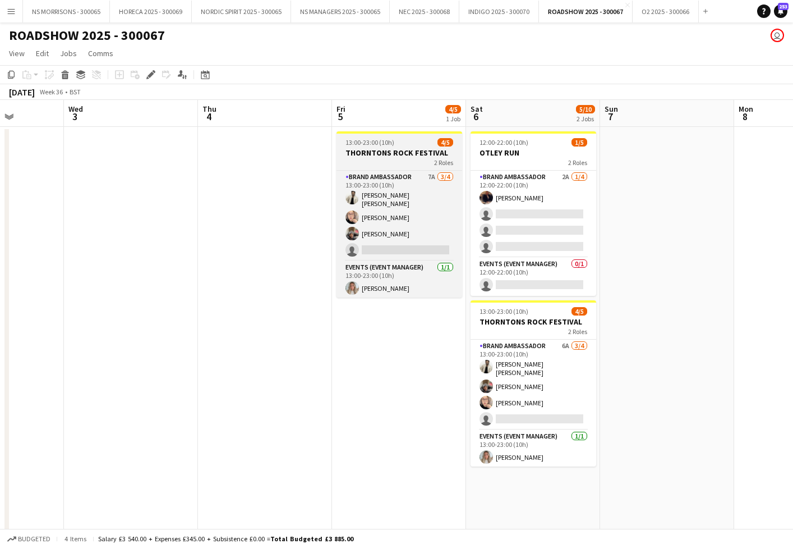
drag, startPoint x: 512, startPoint y: 146, endPoint x: 442, endPoint y: 153, distance: 69.9
click at [511, 146] on span "12:00-22:00 (10h)" at bounding box center [504, 142] width 49 height 8
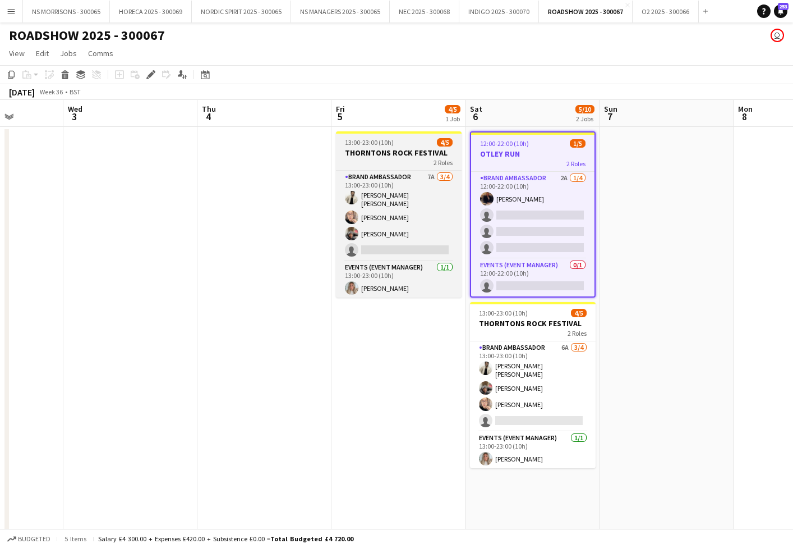
click at [394, 154] on h3 "THORNTONS ROCK FESTIVAL" at bounding box center [399, 153] width 126 height 10
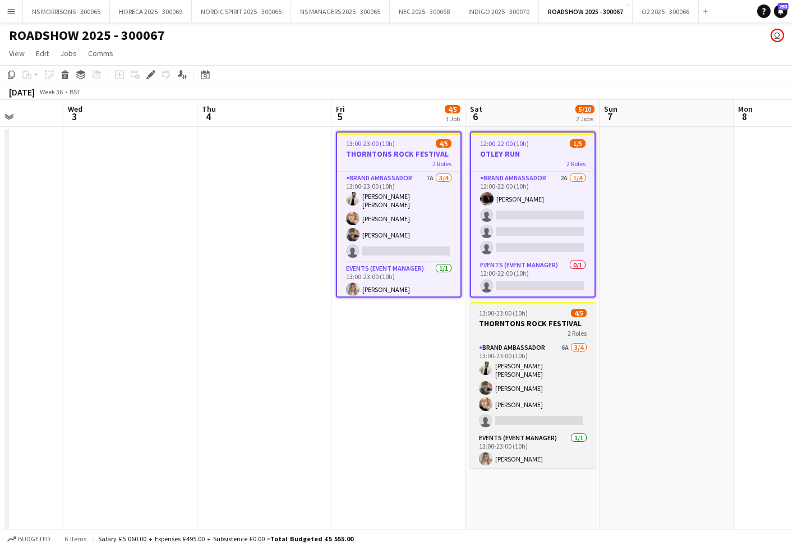
click at [513, 328] on h3 "THORNTONS ROCK FESTIVAL" at bounding box center [533, 323] width 126 height 10
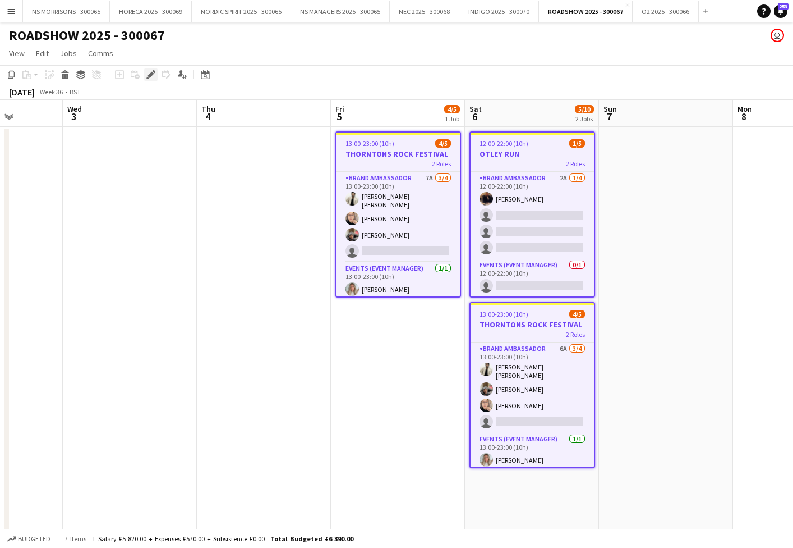
click at [149, 72] on icon "Edit" at bounding box center [150, 74] width 9 height 9
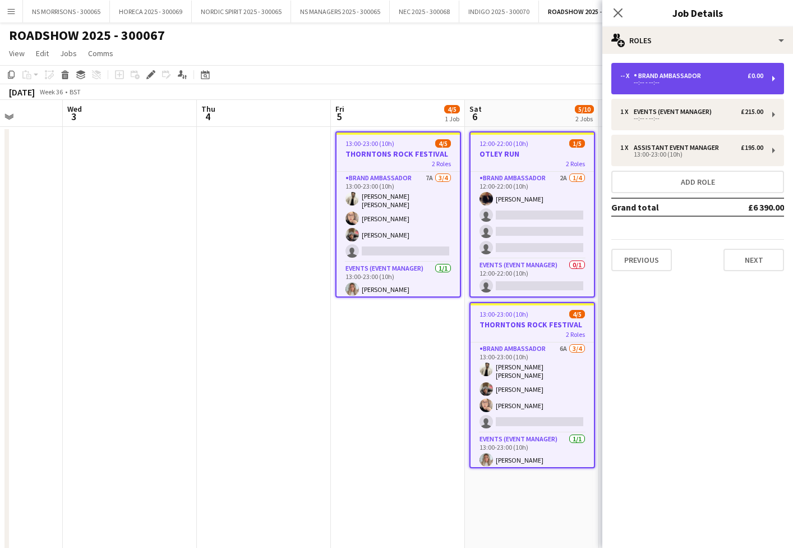
click at [668, 81] on div "--:-- - --:--" at bounding box center [692, 83] width 143 height 6
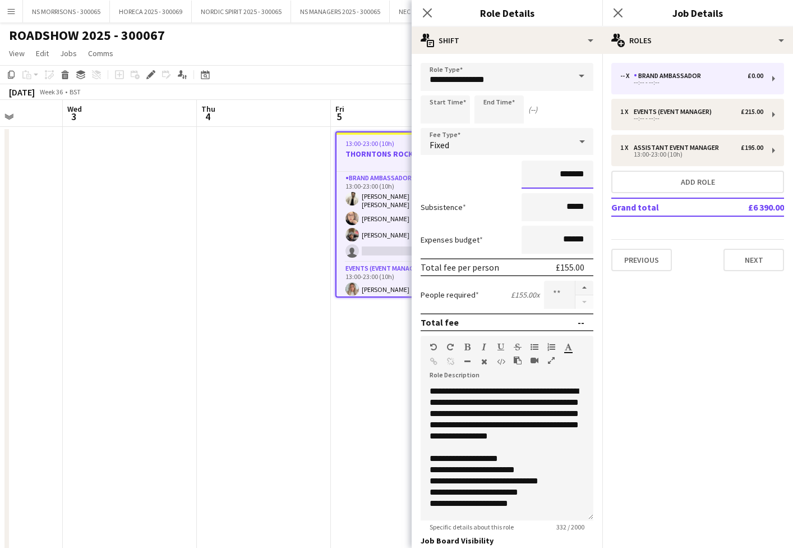
click at [568, 170] on input "*******" at bounding box center [558, 174] width 72 height 28
type input "*******"
click at [394, 338] on app-date-cell "13:00-23:00 (10h) 4/5 THORNTONS ROCK FESTIVAL 2 Roles Brand Ambassador 7A [DATE…" at bounding box center [398, 479] width 134 height 704
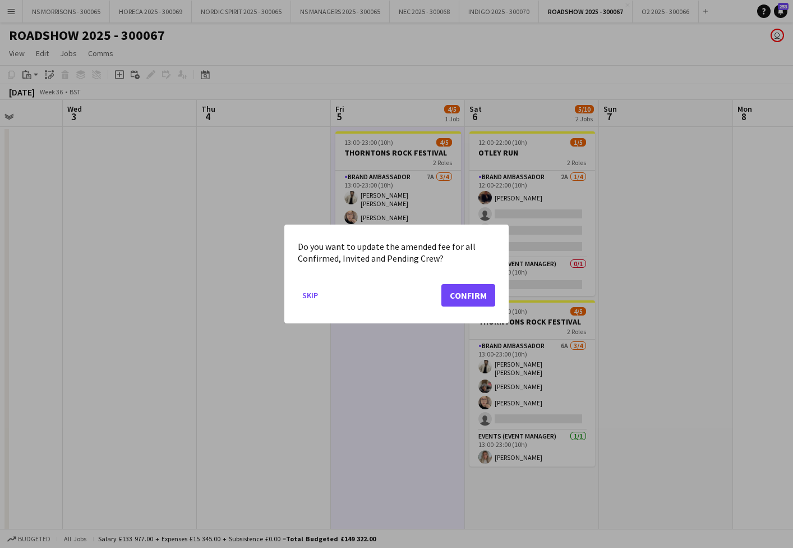
click at [462, 302] on button "Confirm" at bounding box center [469, 295] width 54 height 22
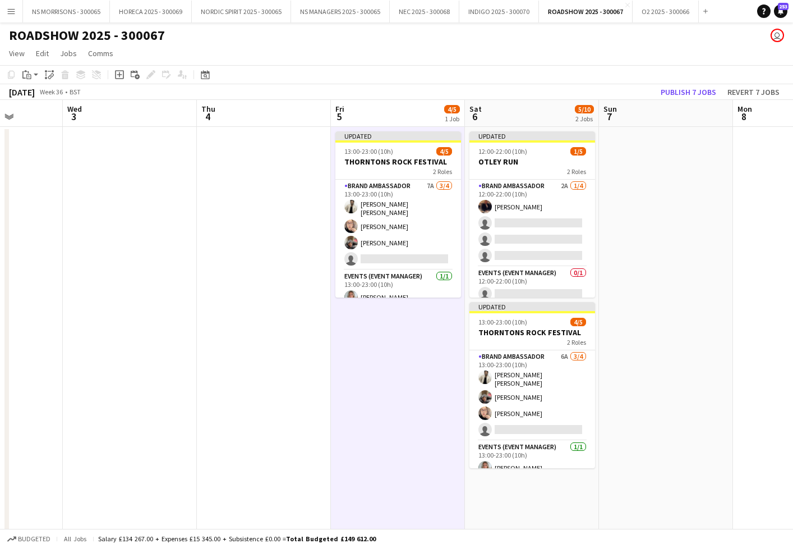
drag, startPoint x: 674, startPoint y: 90, endPoint x: 662, endPoint y: 95, distance: 13.3
click at [674, 90] on button "Publish 7 jobs" at bounding box center [689, 92] width 65 height 15
